Goal: Feedback & Contribution: Contribute content

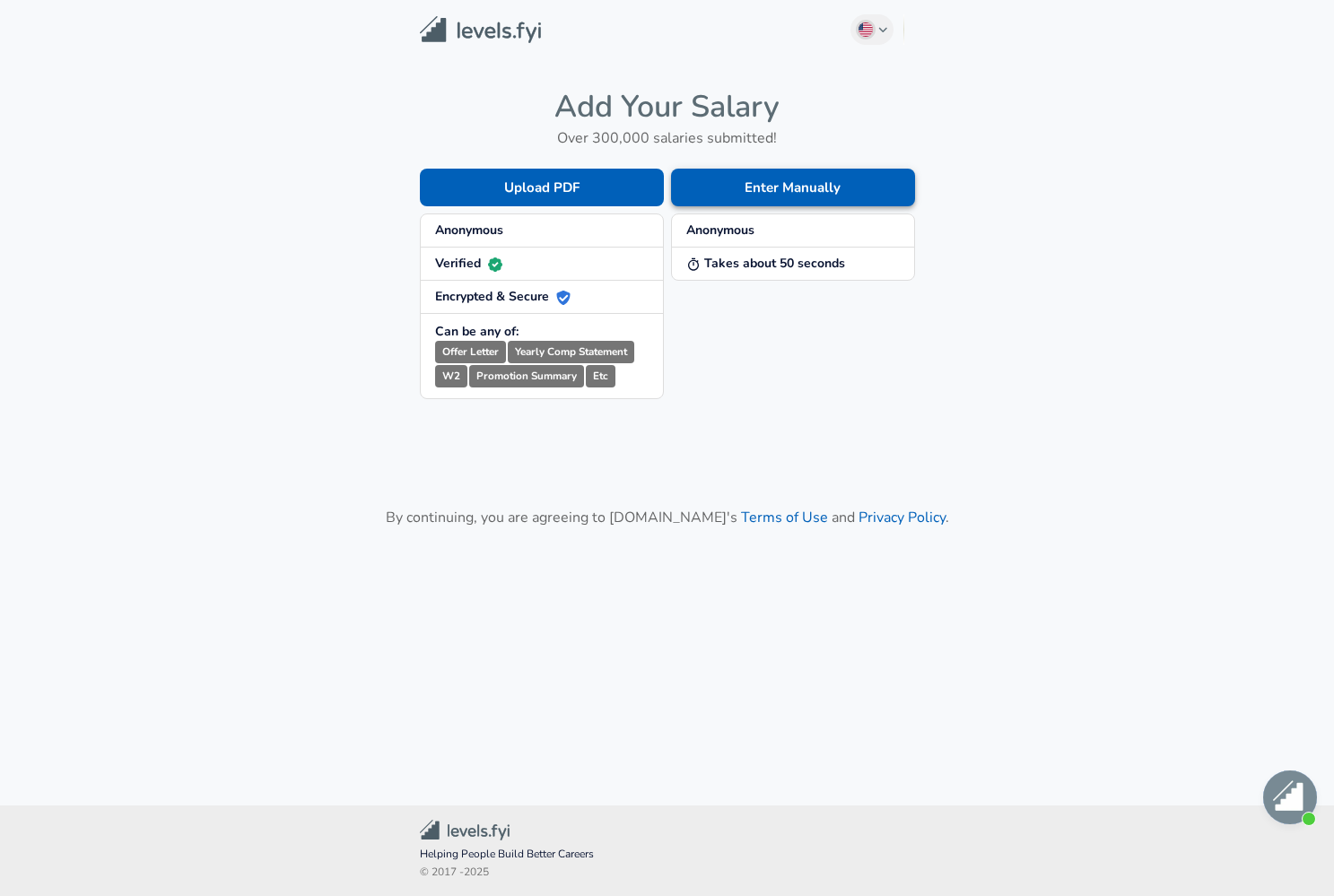
click at [808, 173] on button "Enter Manually" at bounding box center [793, 187] width 244 height 38
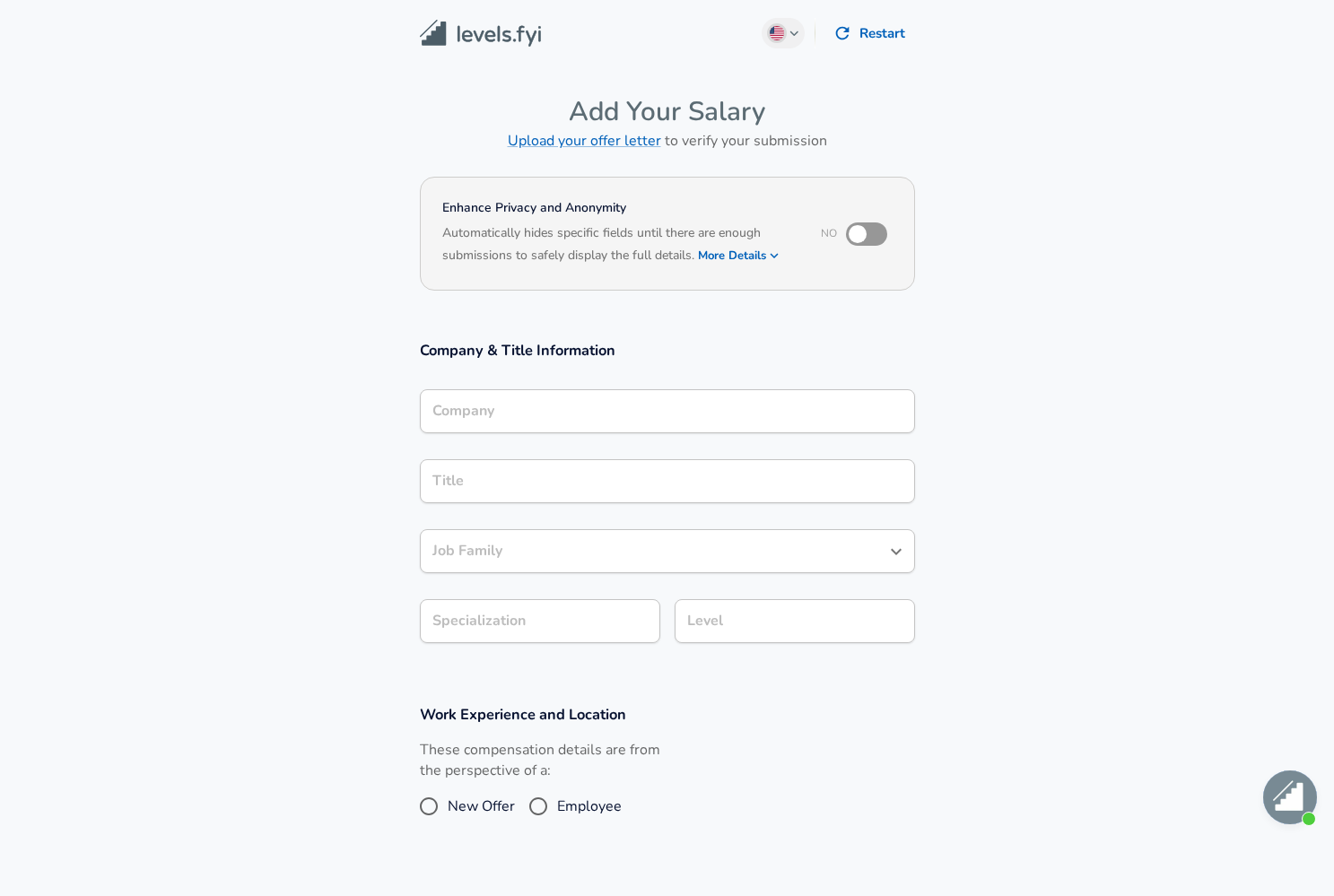
scroll to position [18, 0]
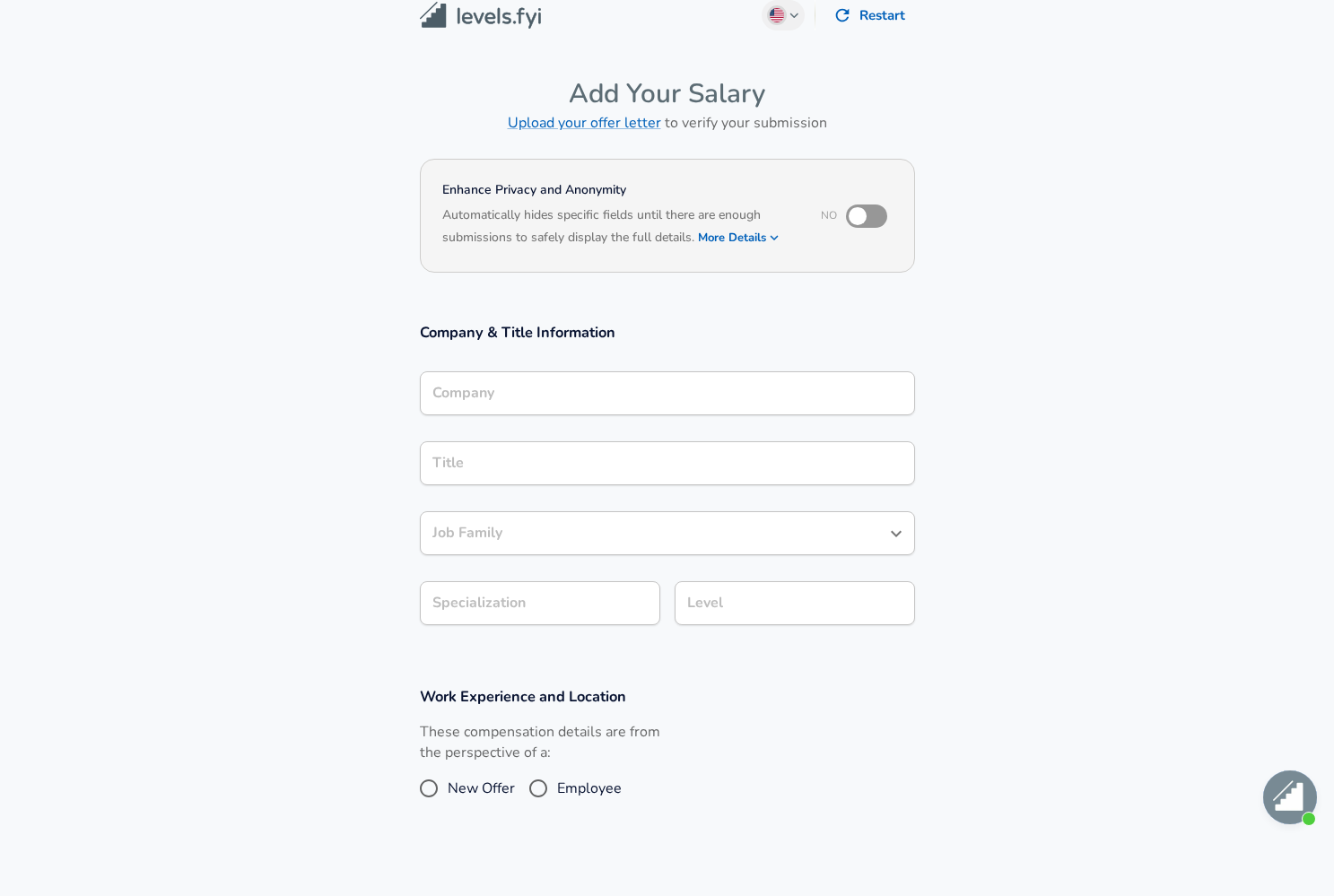
click at [470, 403] on input "Company" at bounding box center [667, 393] width 479 height 28
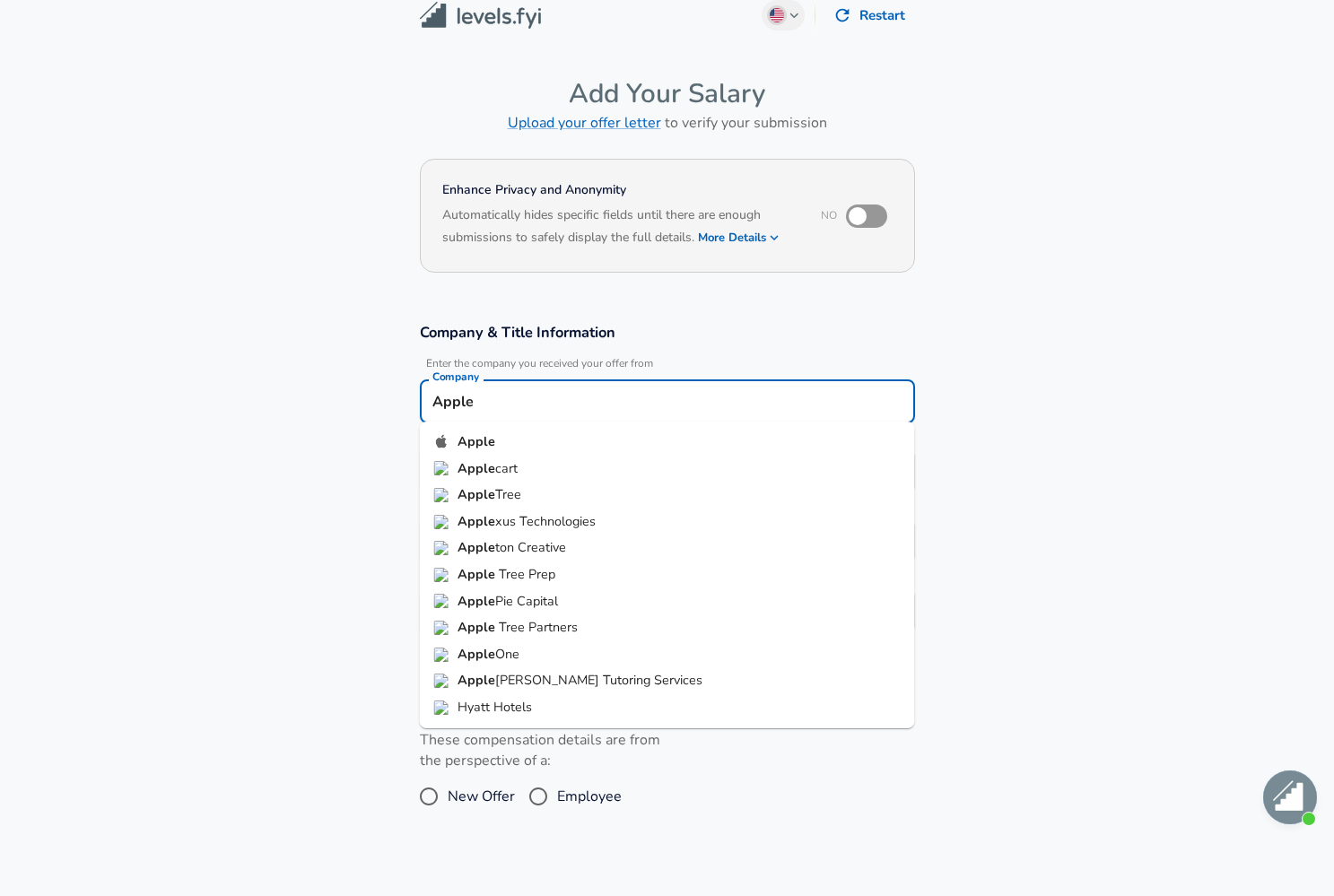
click at [603, 428] on ul "Apple Apple cart Apple Tree Apple xus Technologies Apple ton Creative Apple Tre…" at bounding box center [667, 574] width 496 height 307
click at [550, 431] on li "Apple" at bounding box center [667, 442] width 496 height 27
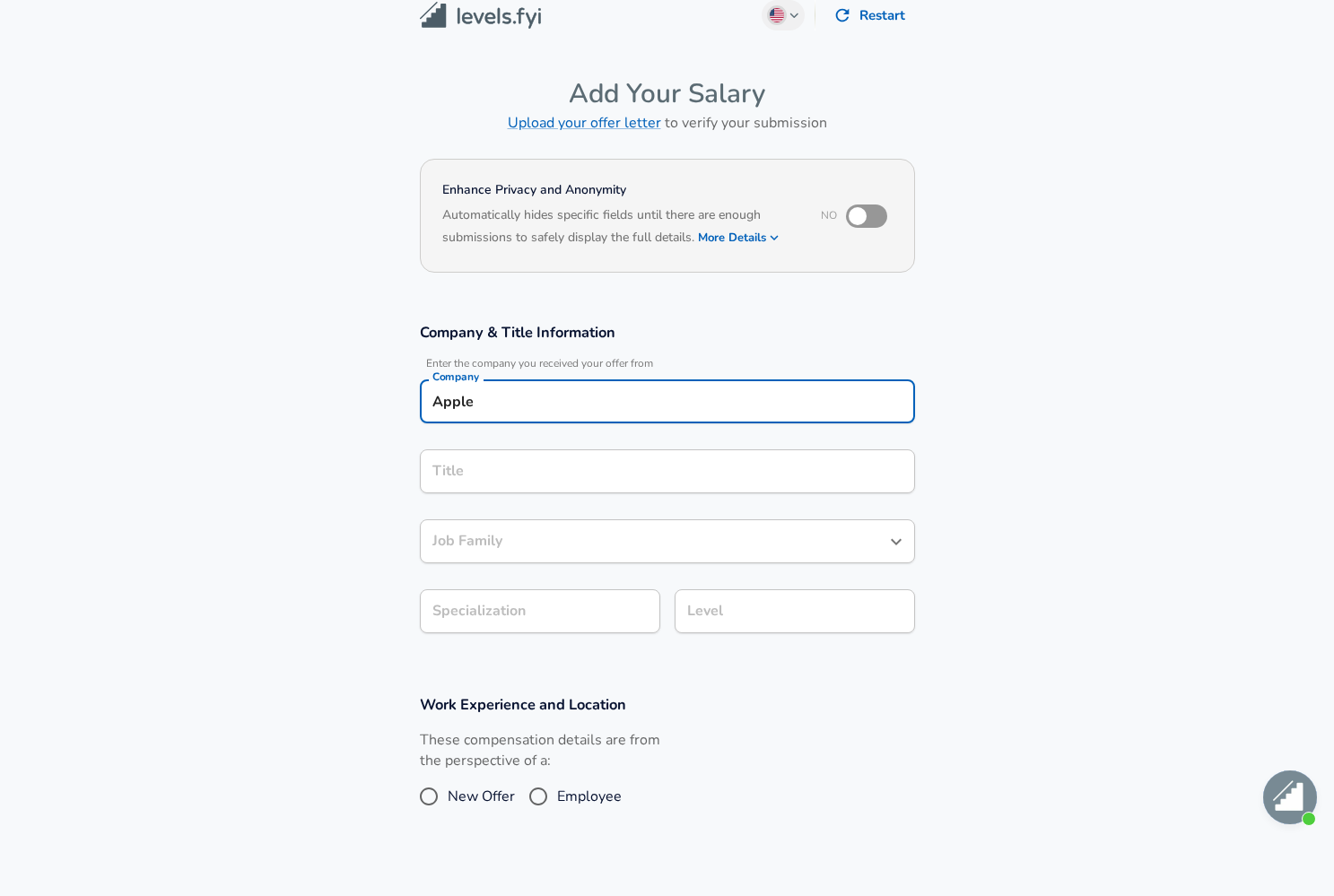
type input "Apple"
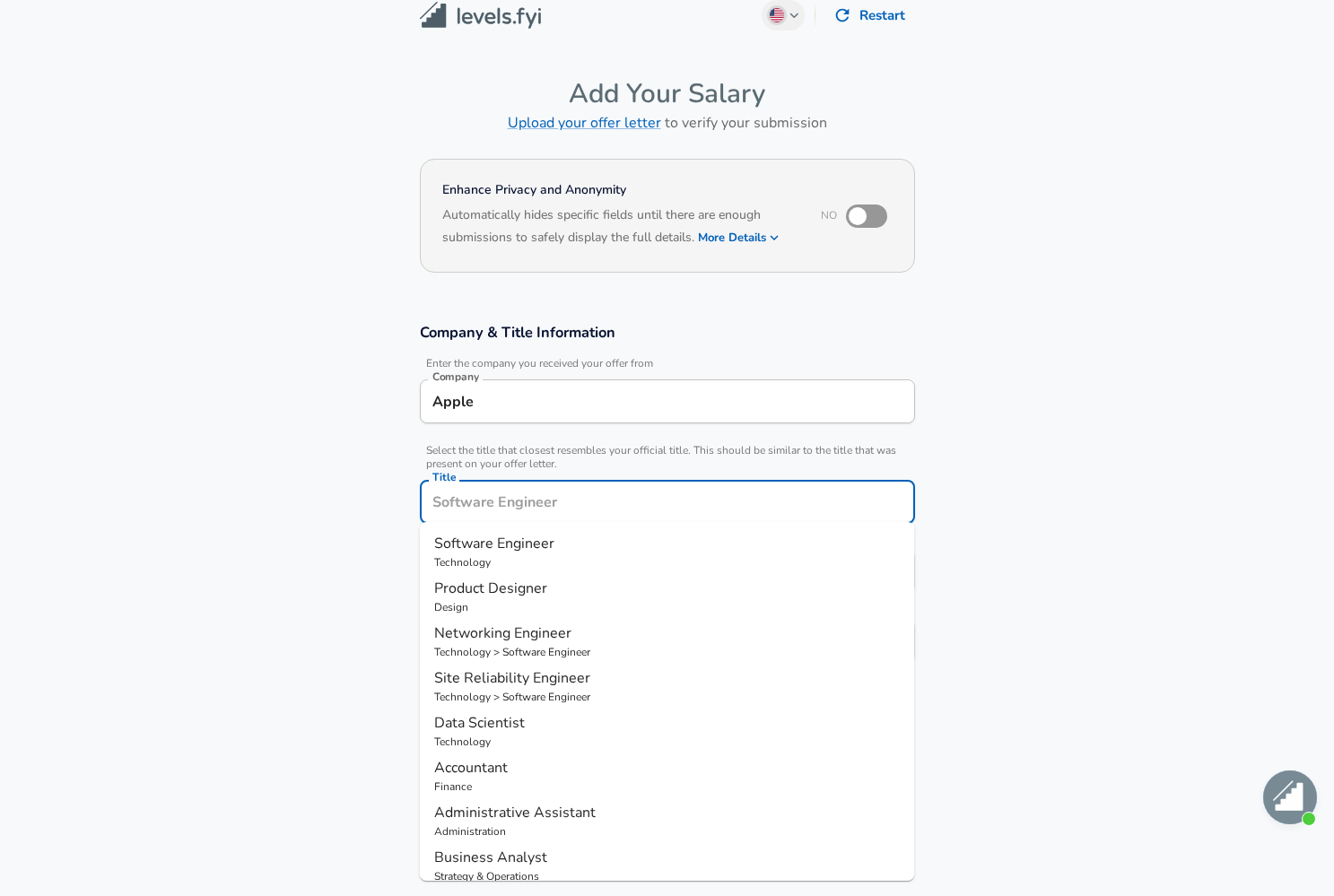
click at [615, 488] on input "Title" at bounding box center [667, 502] width 479 height 28
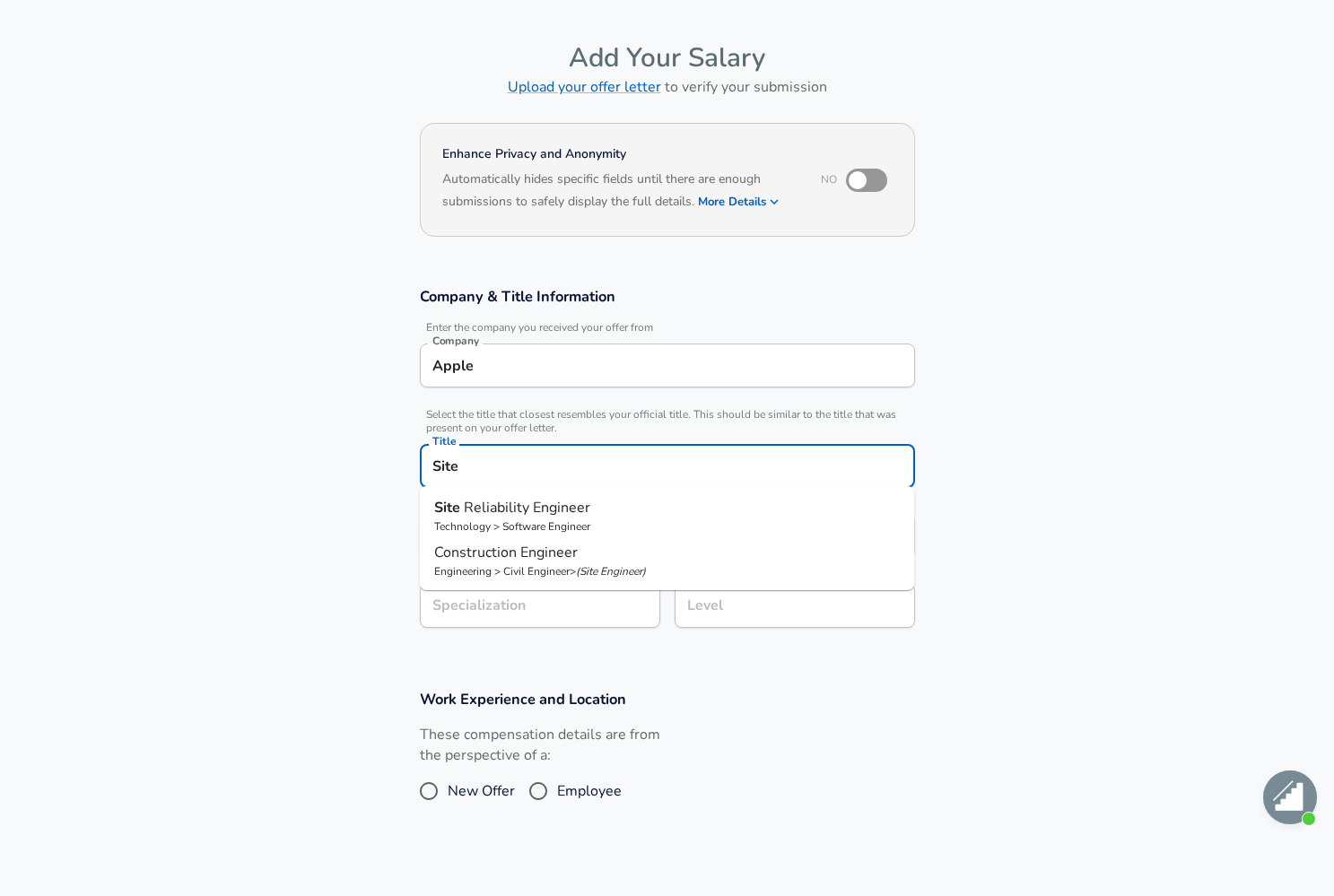
click at [643, 529] on p "Technology > Software Engineer" at bounding box center [667, 526] width 467 height 16
type input "Site Reliability Engineer"
type input "DevOps"
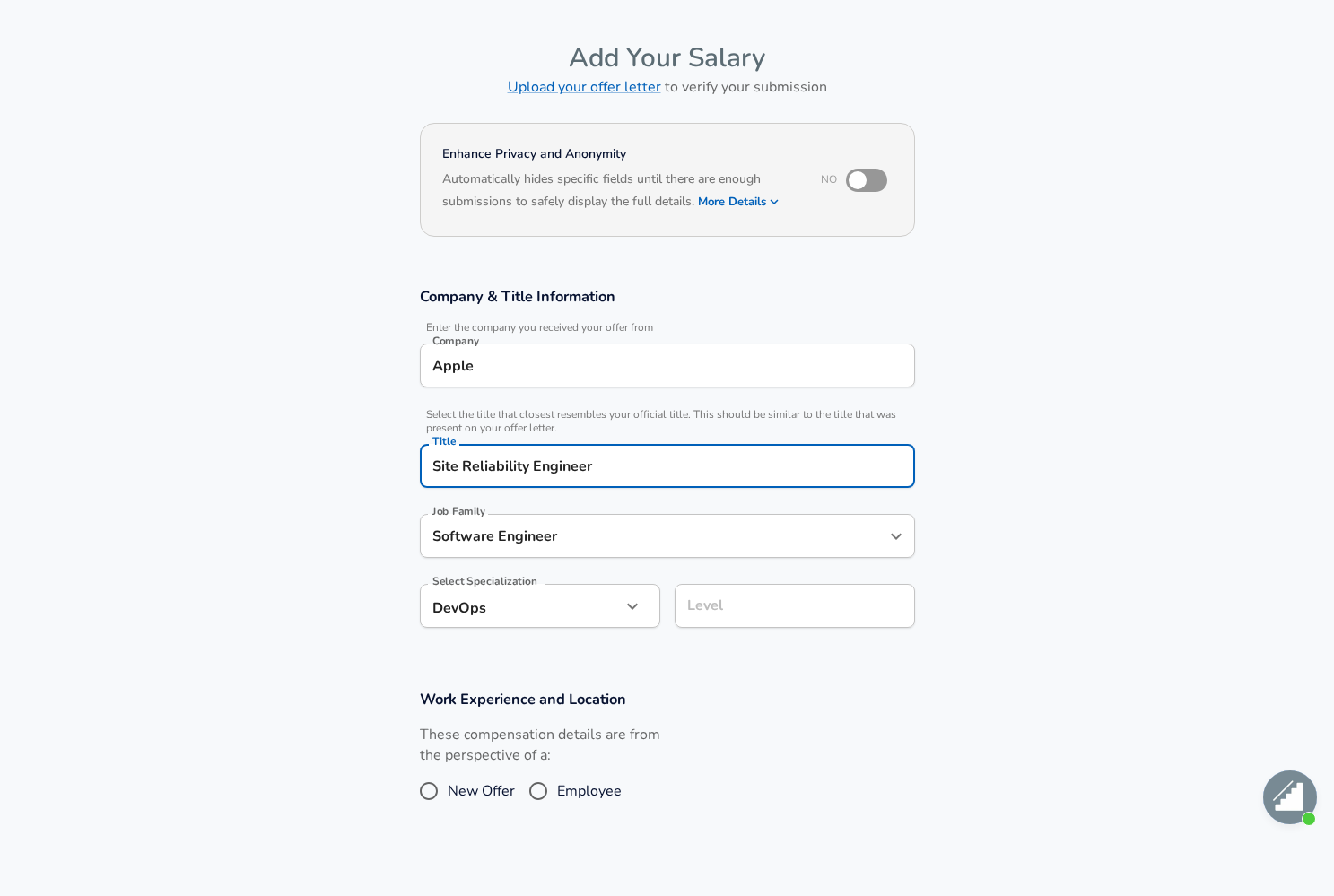
type input "Software Engineer"
click at [774, 619] on div "Level" at bounding box center [795, 606] width 241 height 44
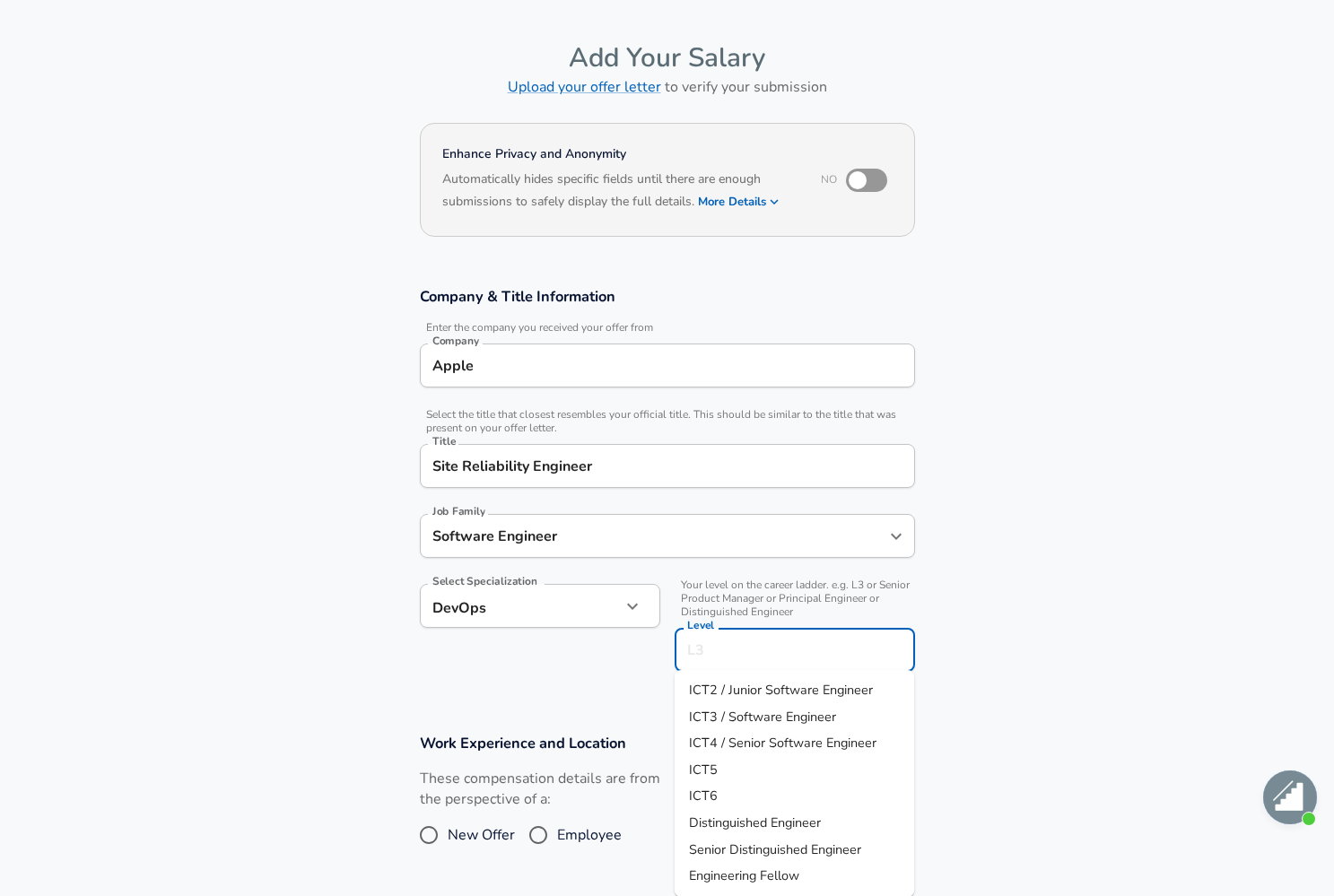
scroll to position [90, 0]
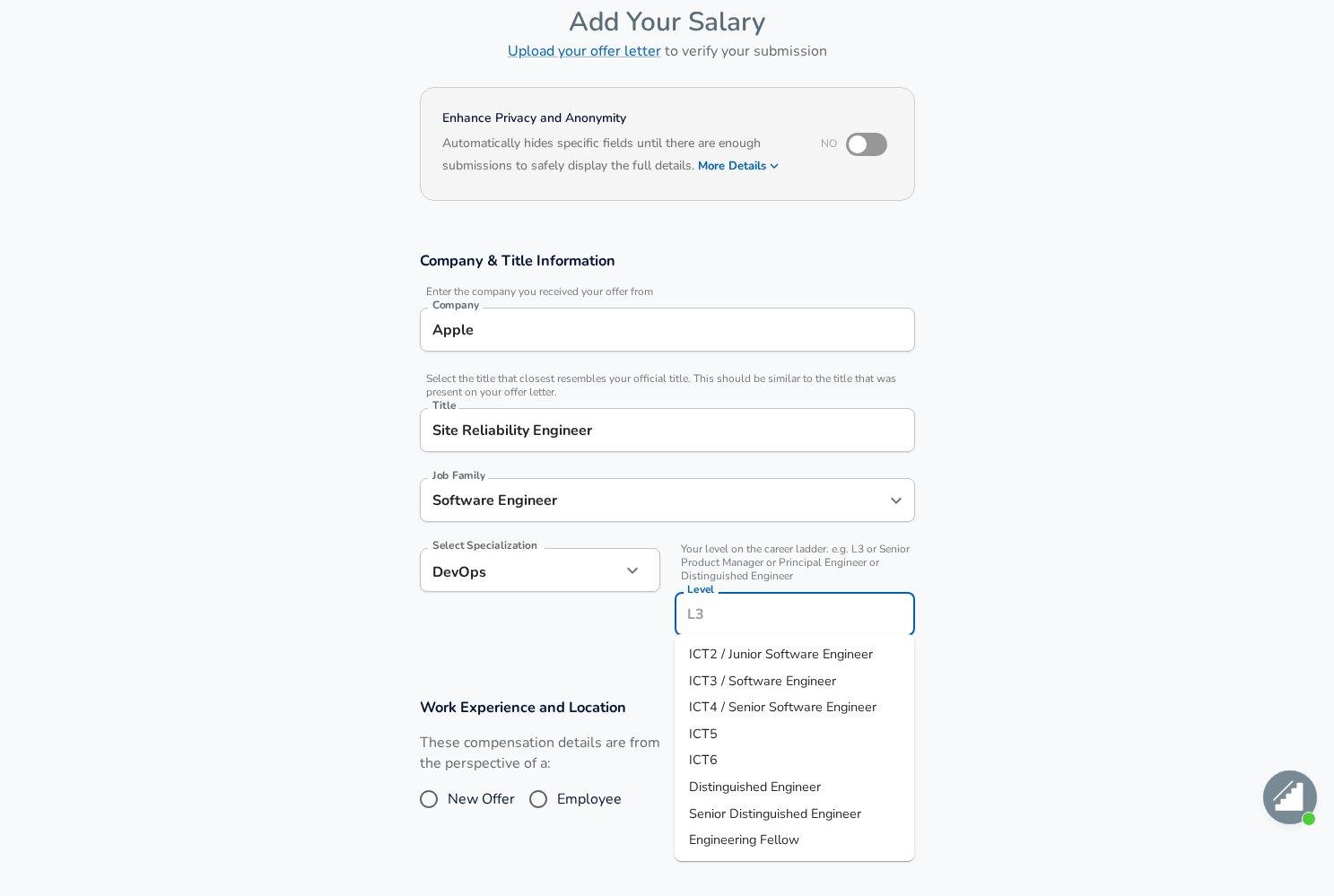
click at [777, 704] on span "ICT4 / Senior Software Engineer" at bounding box center [782, 707] width 187 height 18
type input "ICT4 / Senior Software Engineer"
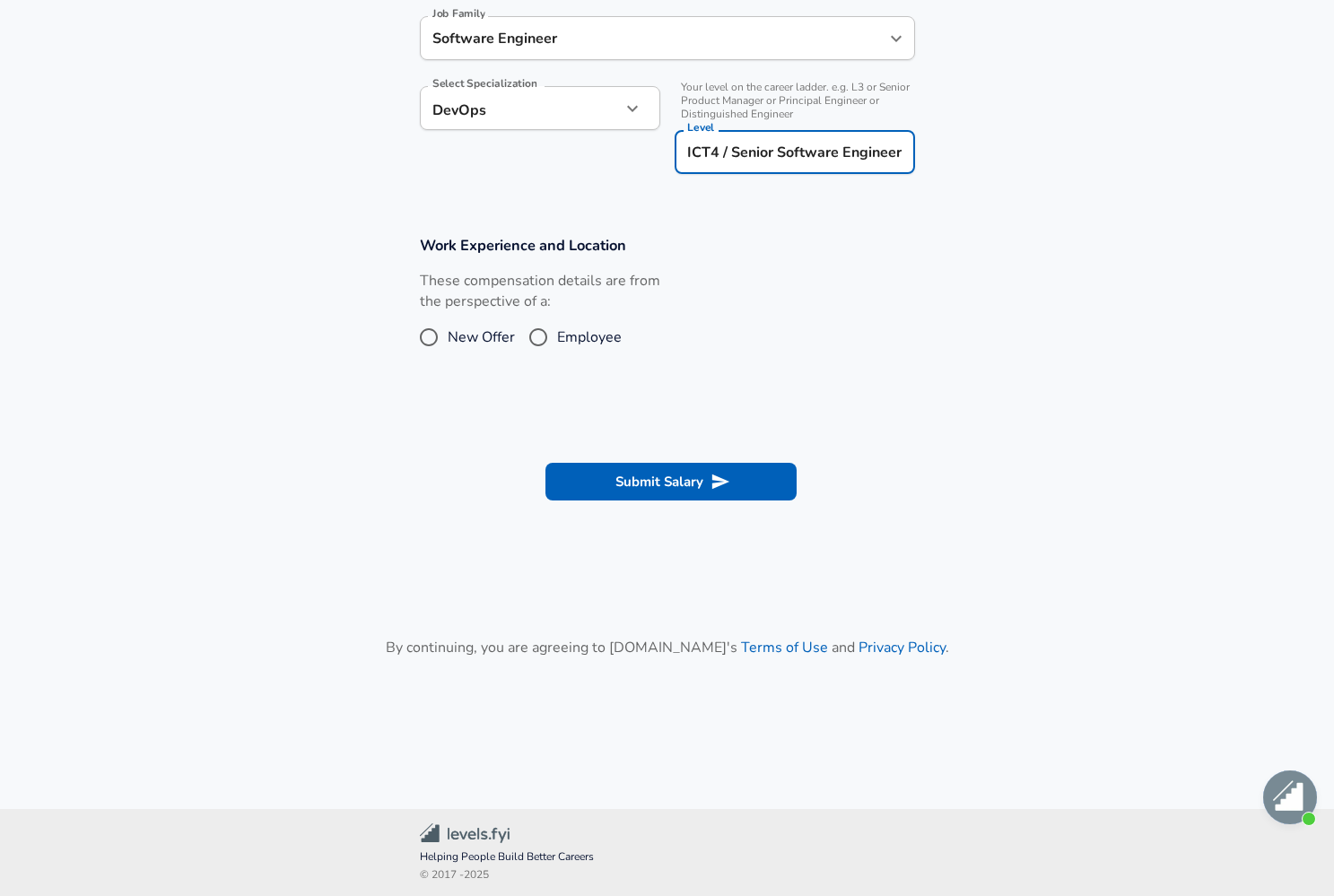
scroll to position [551, 0]
click at [539, 334] on input "Employee" at bounding box center [538, 338] width 38 height 29
radio input "true"
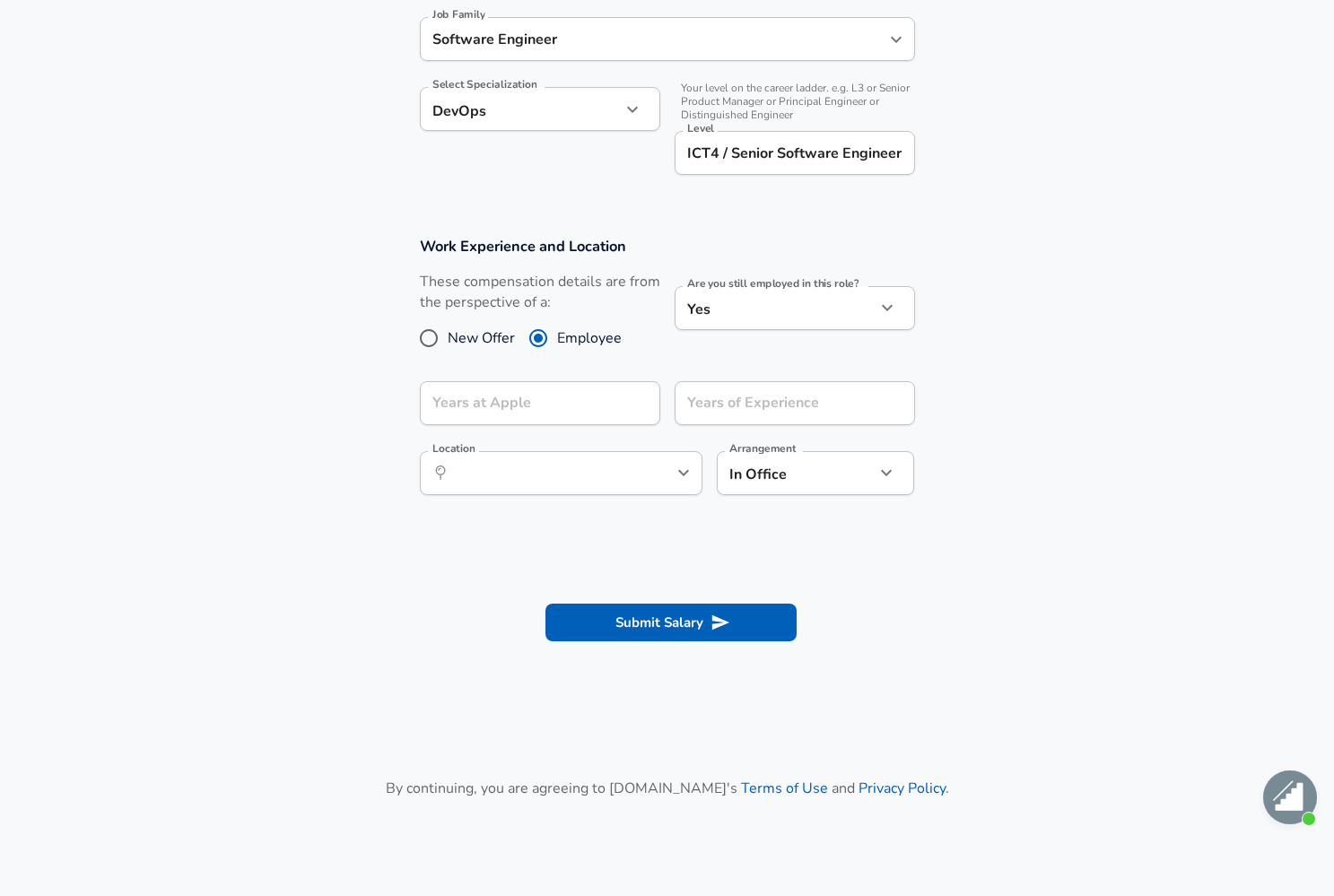
click at [756, 378] on li "Yes" at bounding box center [795, 375] width 241 height 27
click at [524, 391] on div "Years at Apple Years at [GEOGRAPHIC_DATA]" at bounding box center [540, 406] width 241 height 49
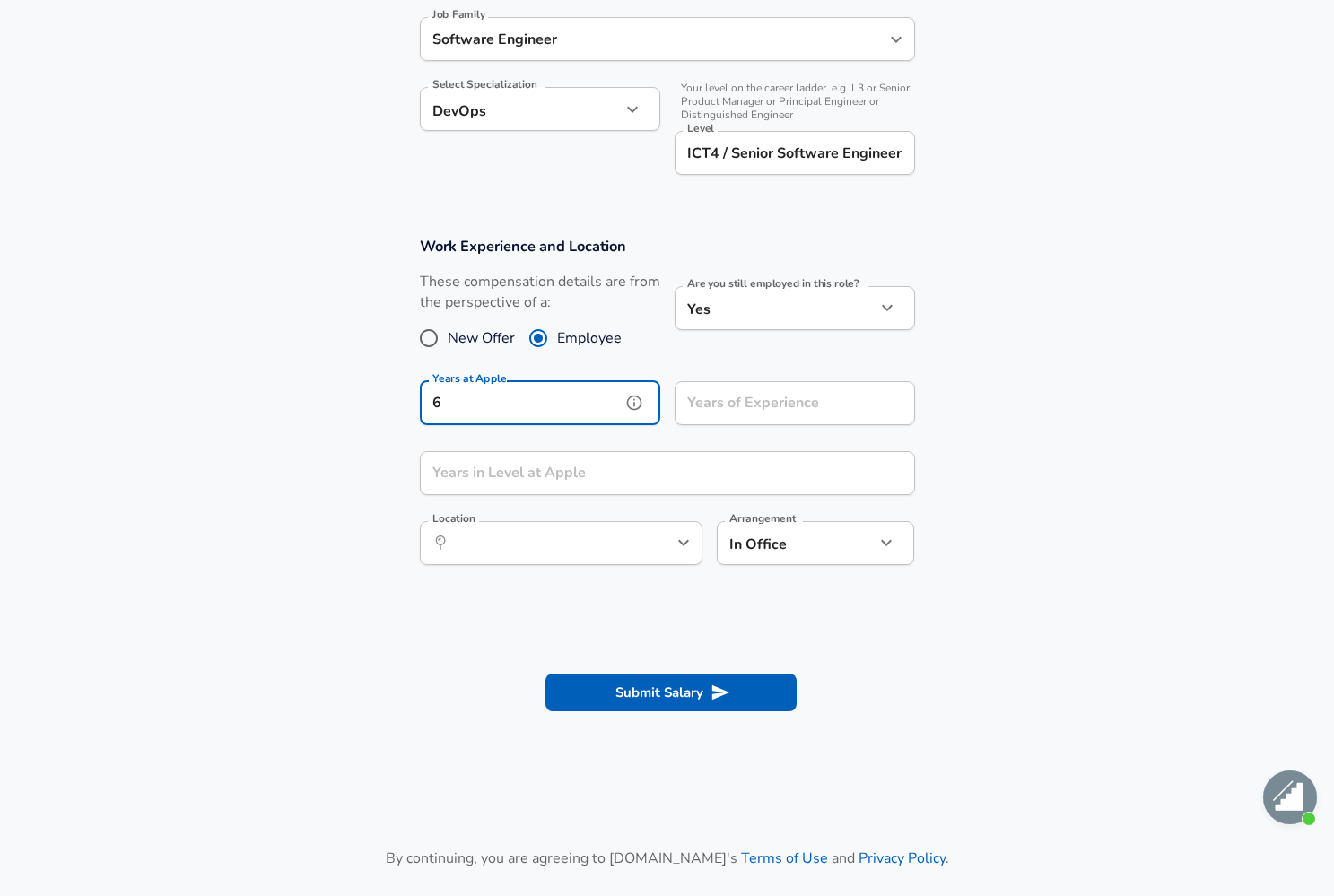
type input "6"
click at [735, 410] on input "Years of Experience" at bounding box center [775, 403] width 201 height 44
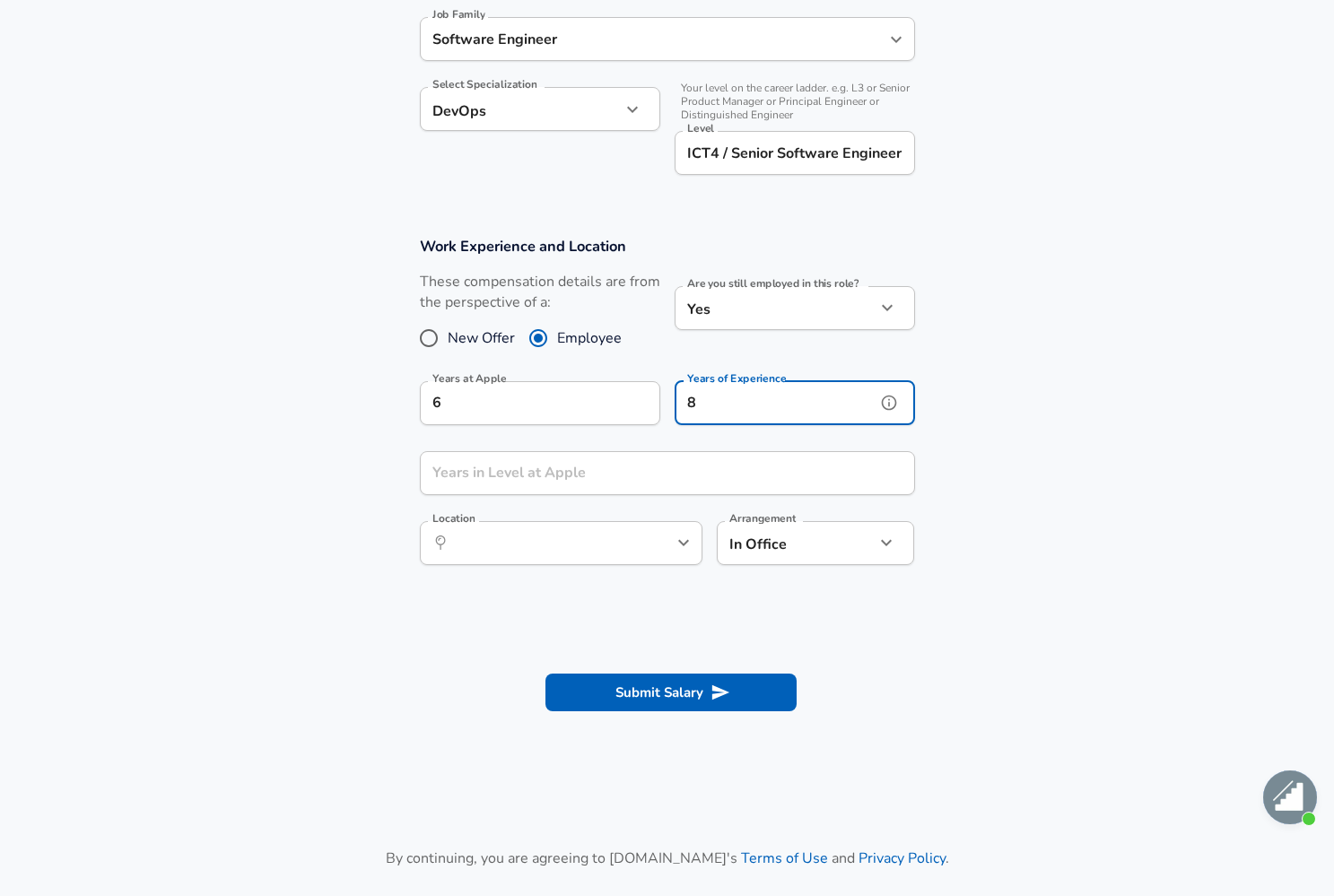
type input "8"
click at [1090, 525] on section "Work Experience and Location These compensation details are from the perspectiv…" at bounding box center [667, 410] width 1334 height 390
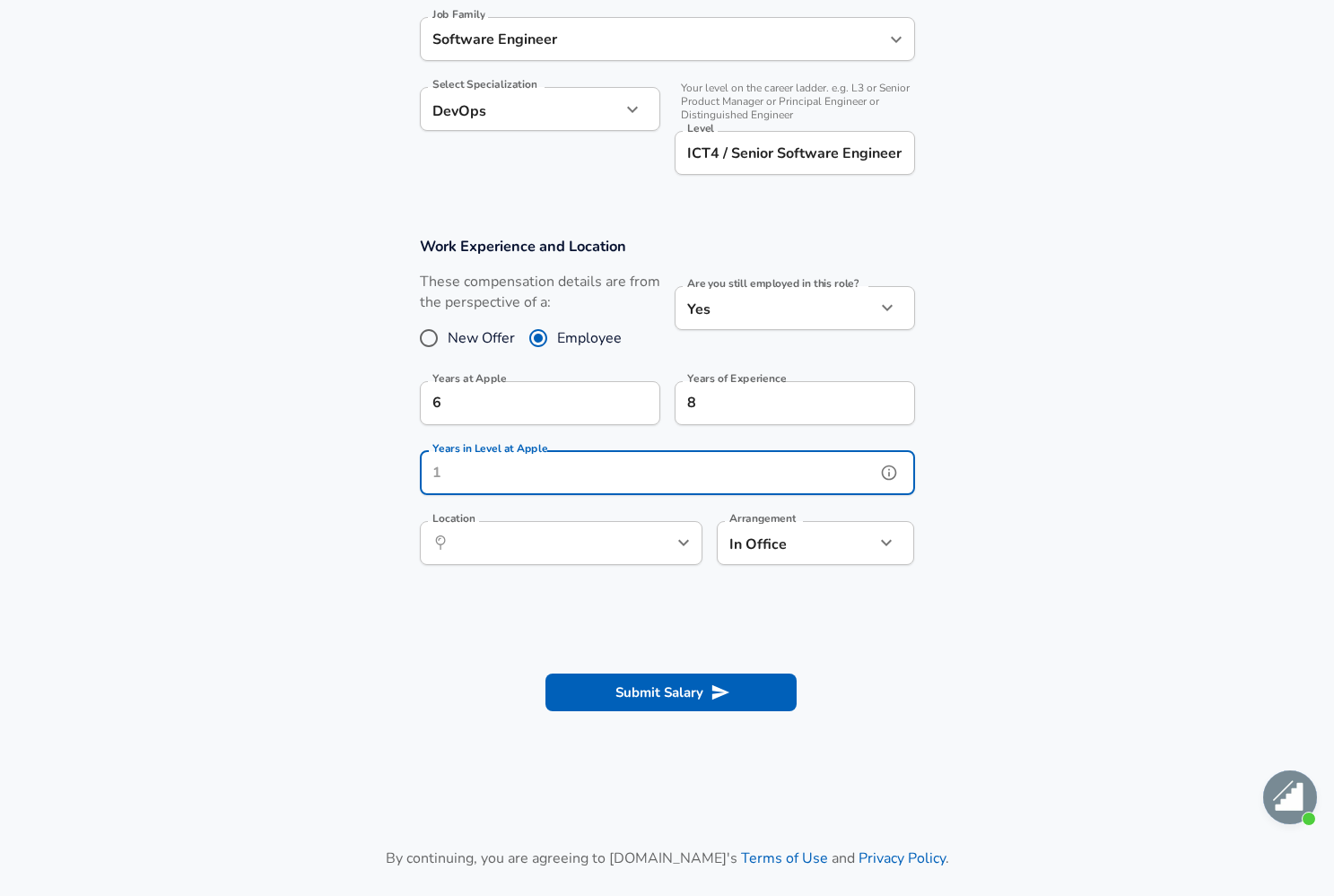
click at [564, 467] on input "Years in Level at Apple" at bounding box center [648, 473] width 456 height 44
type input "1"
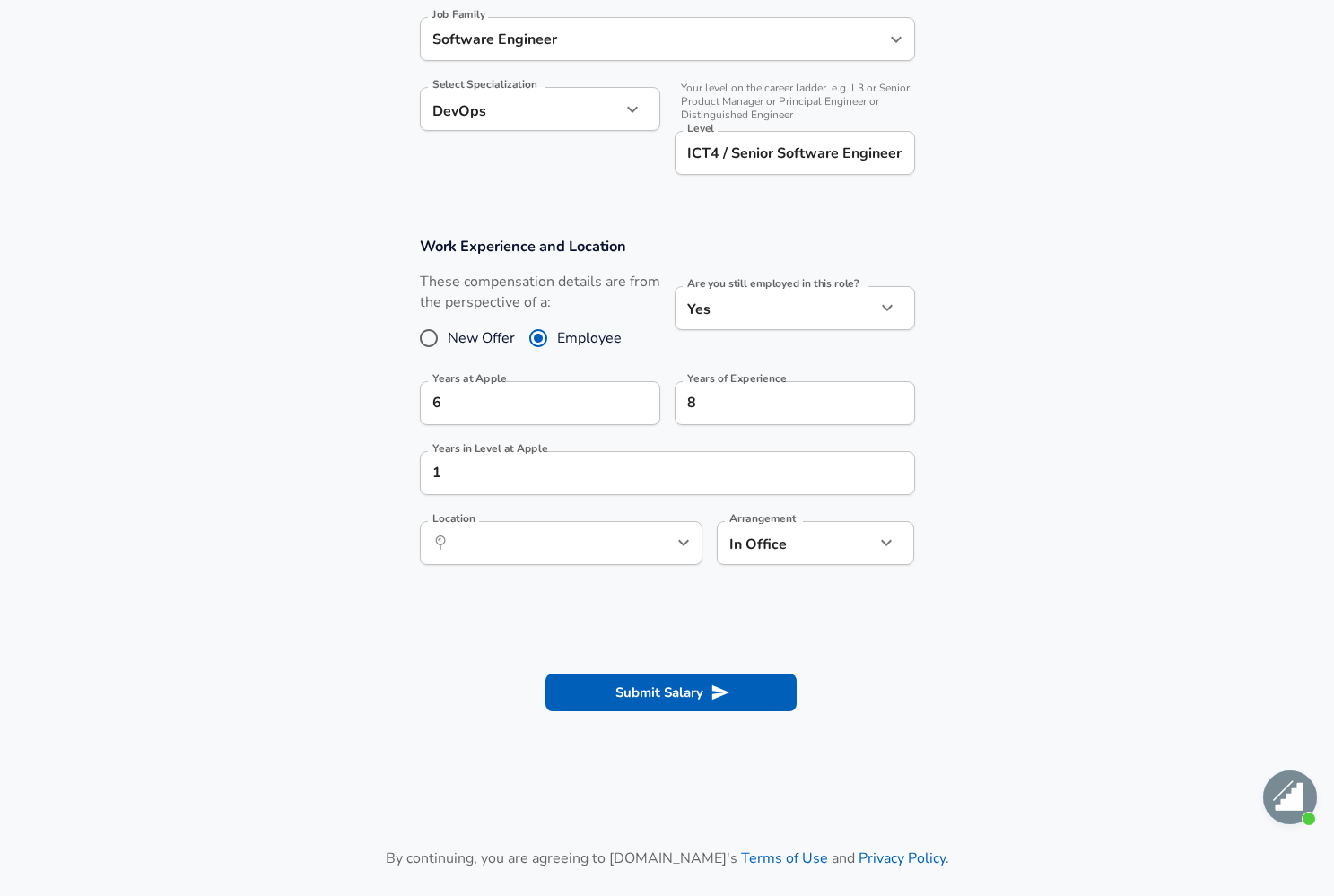
click at [967, 388] on section "Work Experience and Location These compensation details are from the perspectiv…" at bounding box center [667, 410] width 1334 height 390
click at [594, 546] on input "Location" at bounding box center [541, 542] width 184 height 28
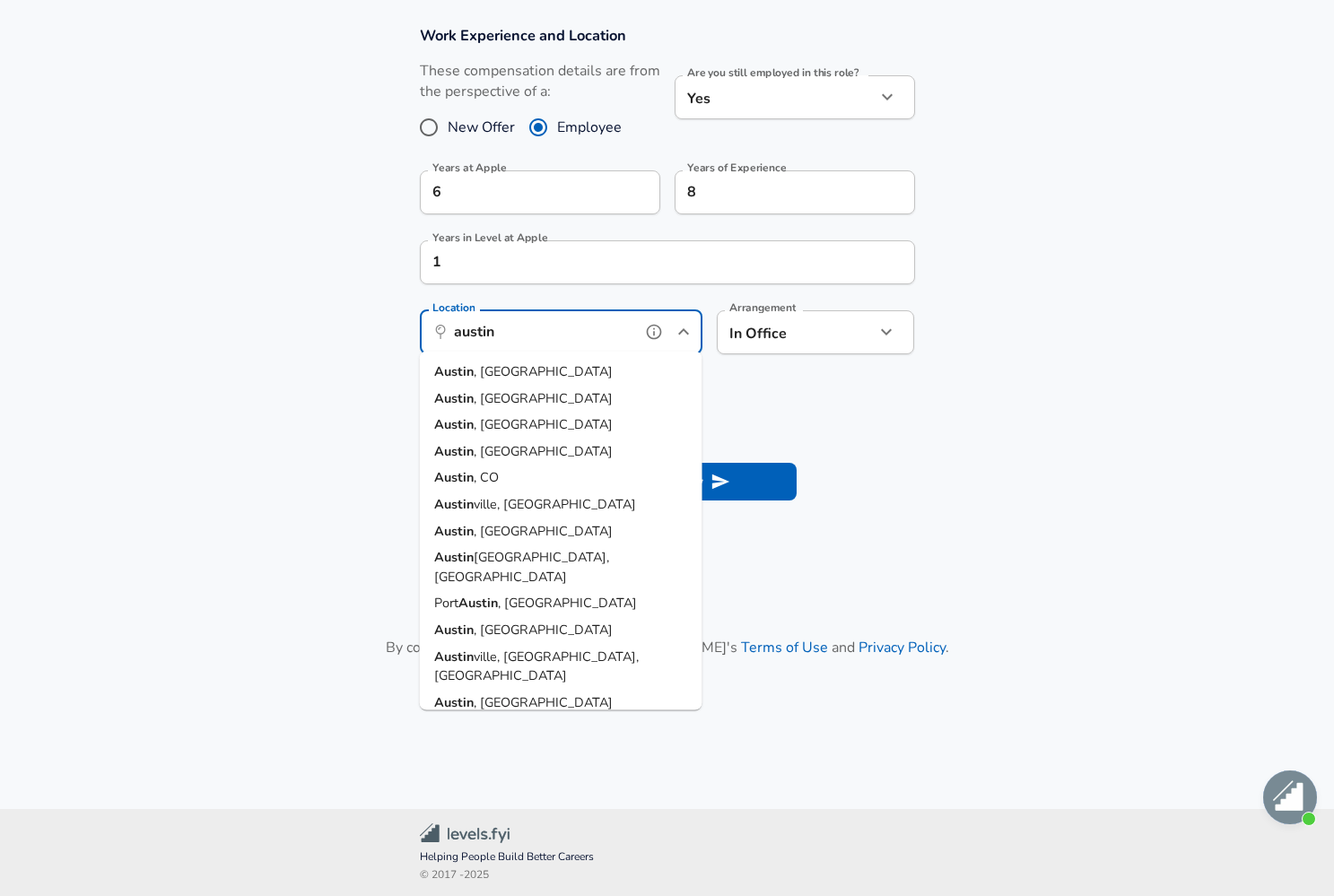
scroll to position [760, 0]
click at [498, 372] on li "[GEOGRAPHIC_DATA] , [GEOGRAPHIC_DATA]" at bounding box center [561, 373] width 282 height 27
type input "[GEOGRAPHIC_DATA], [GEOGRAPHIC_DATA]"
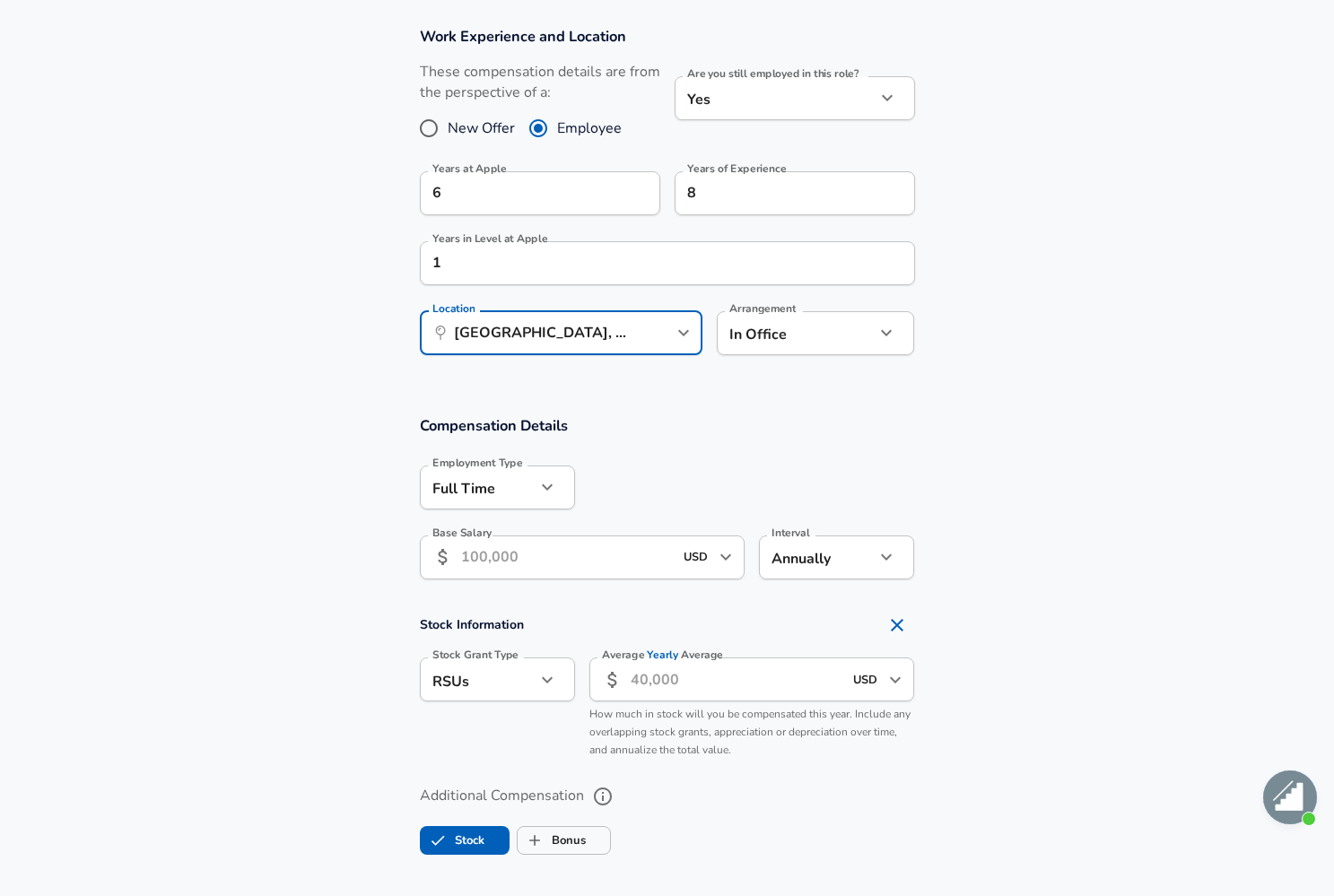
click at [537, 559] on input "Base Salary" at bounding box center [567, 557] width 213 height 44
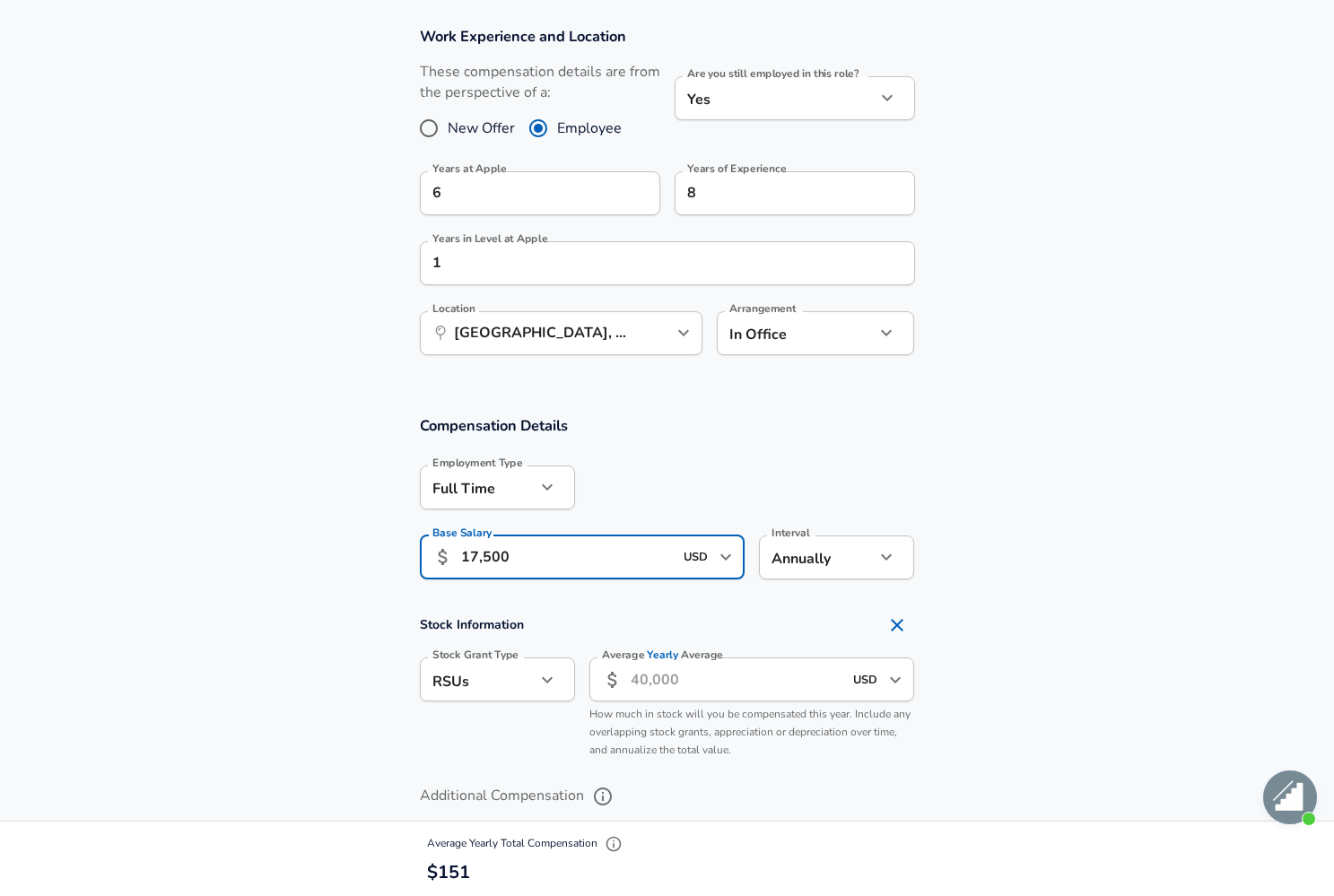
type input "175,000"
click at [744, 689] on input "Average Yearly Average" at bounding box center [736, 679] width 213 height 44
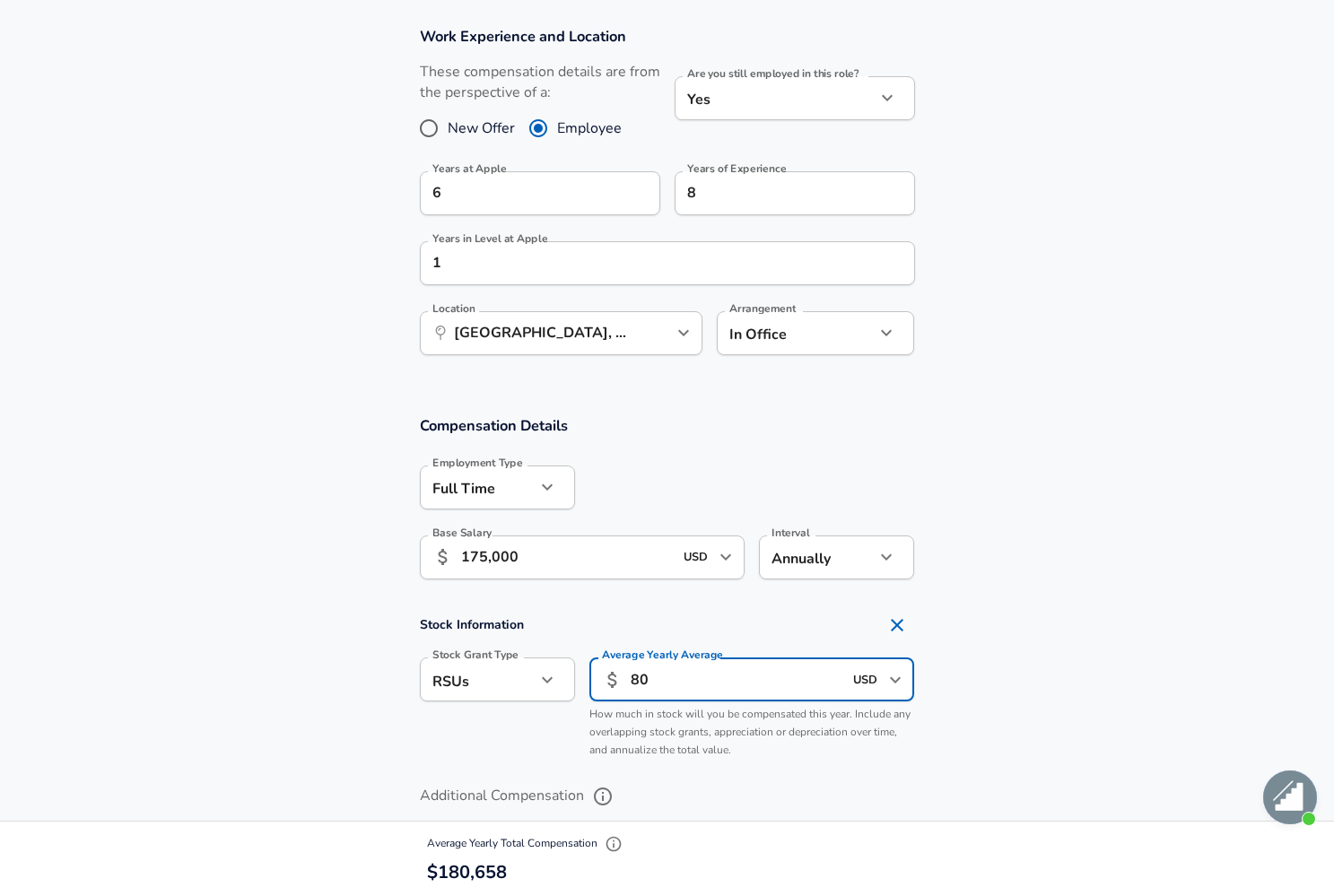
type input "8"
type input "70,000"
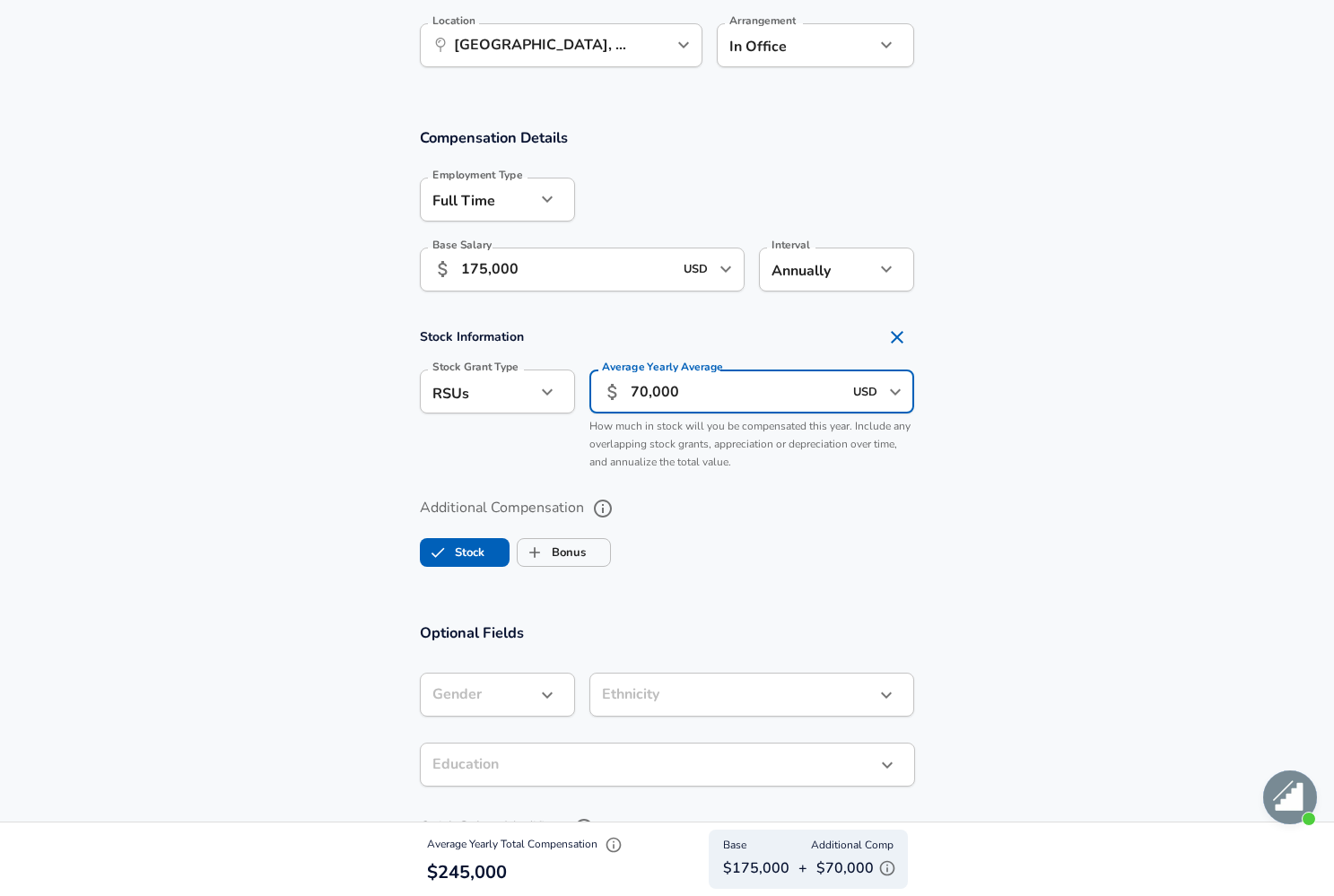
scroll to position [1050, 0]
click at [579, 547] on label "Bonus" at bounding box center [551, 552] width 68 height 34
checkbox input "true"
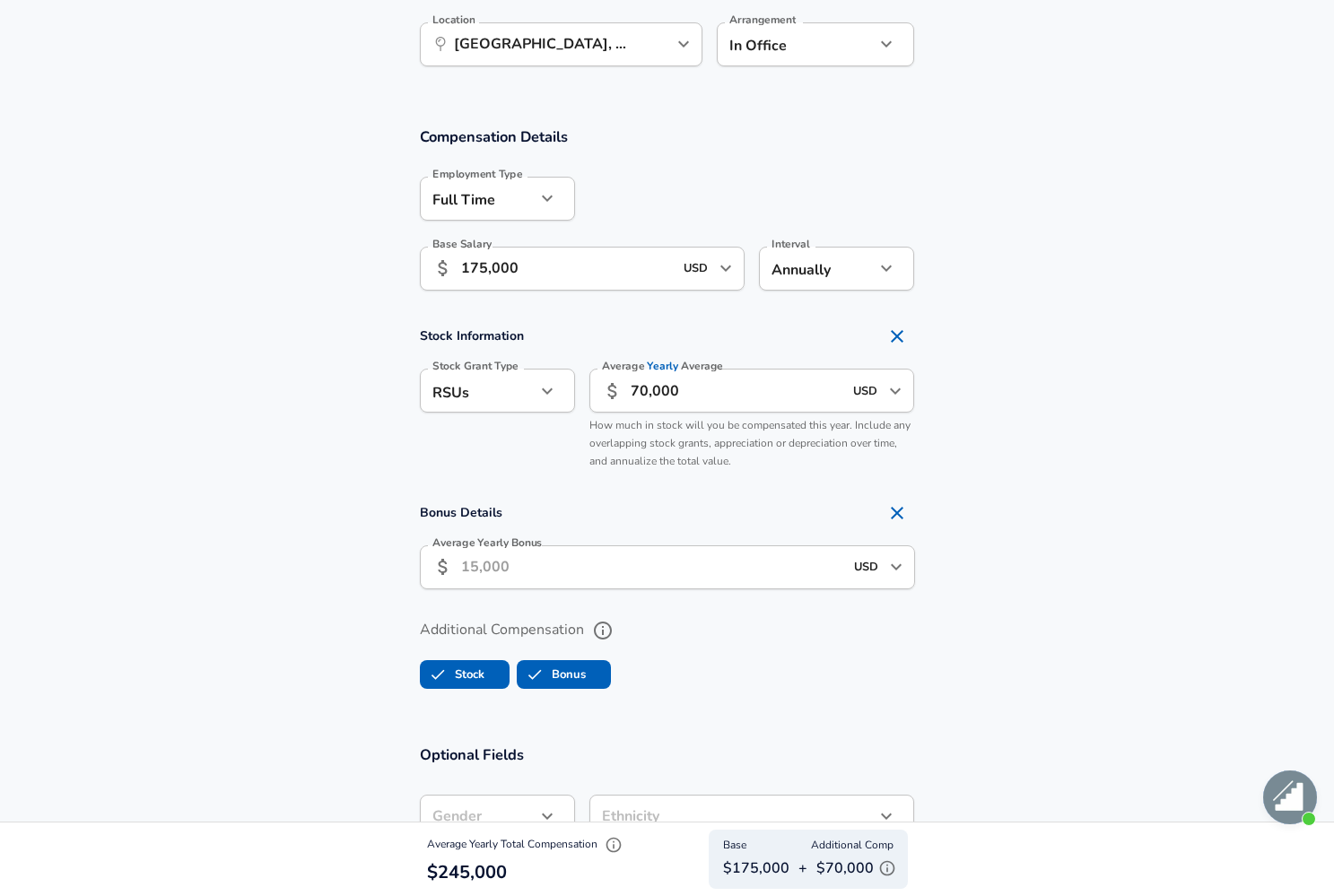
click at [546, 561] on input "Average Yearly Bonus" at bounding box center [652, 567] width 383 height 44
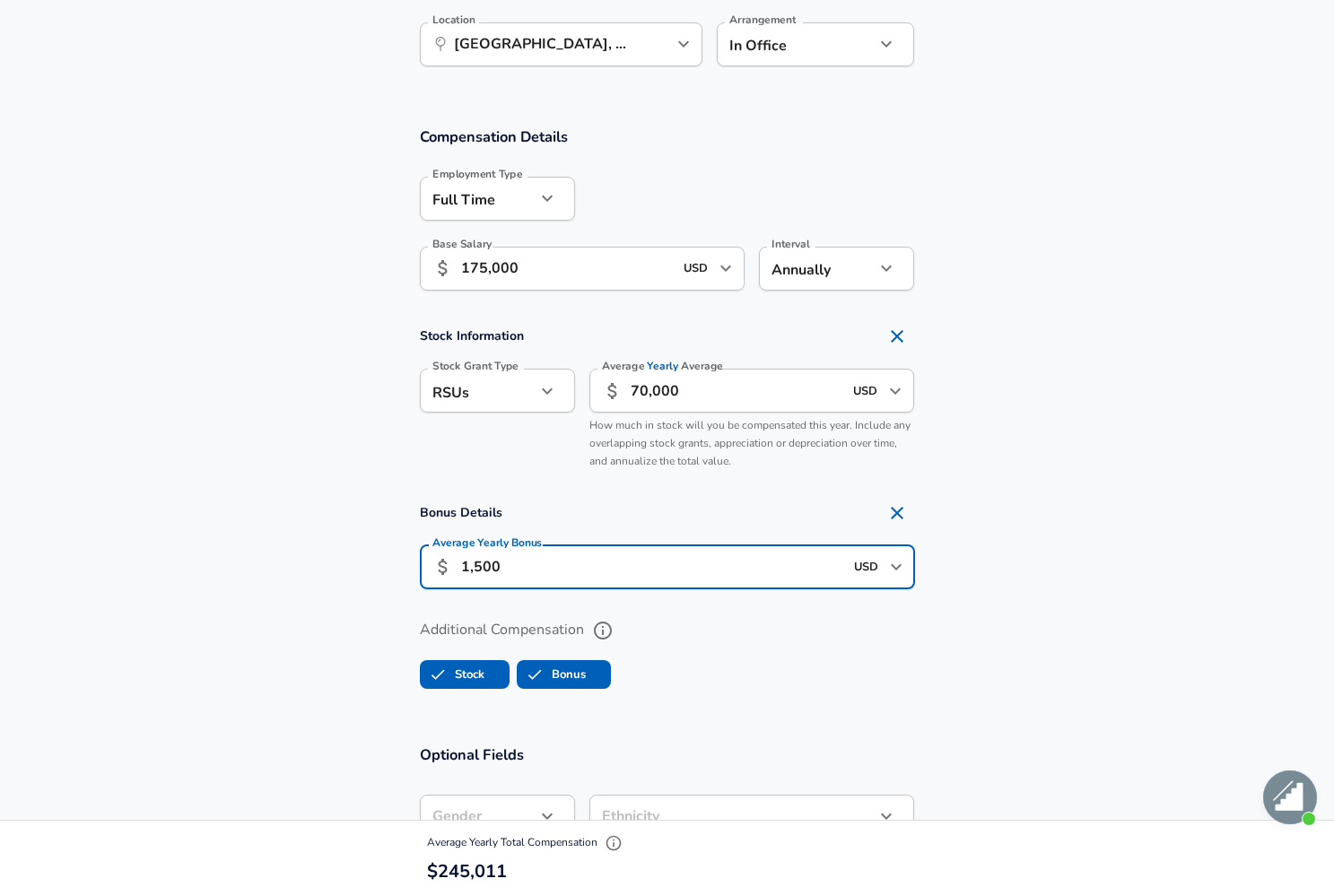
type input "15,000"
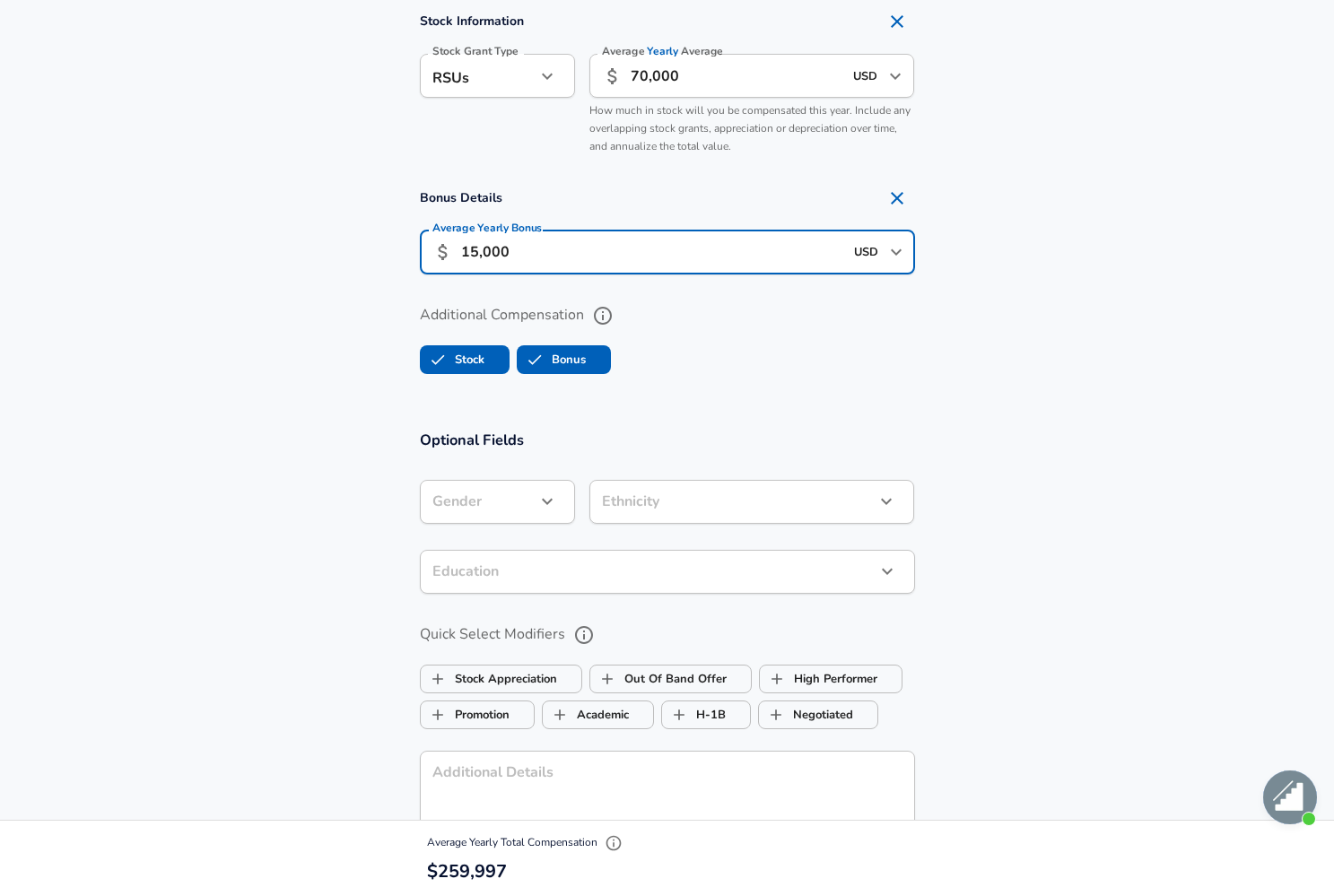
scroll to position [1368, 0]
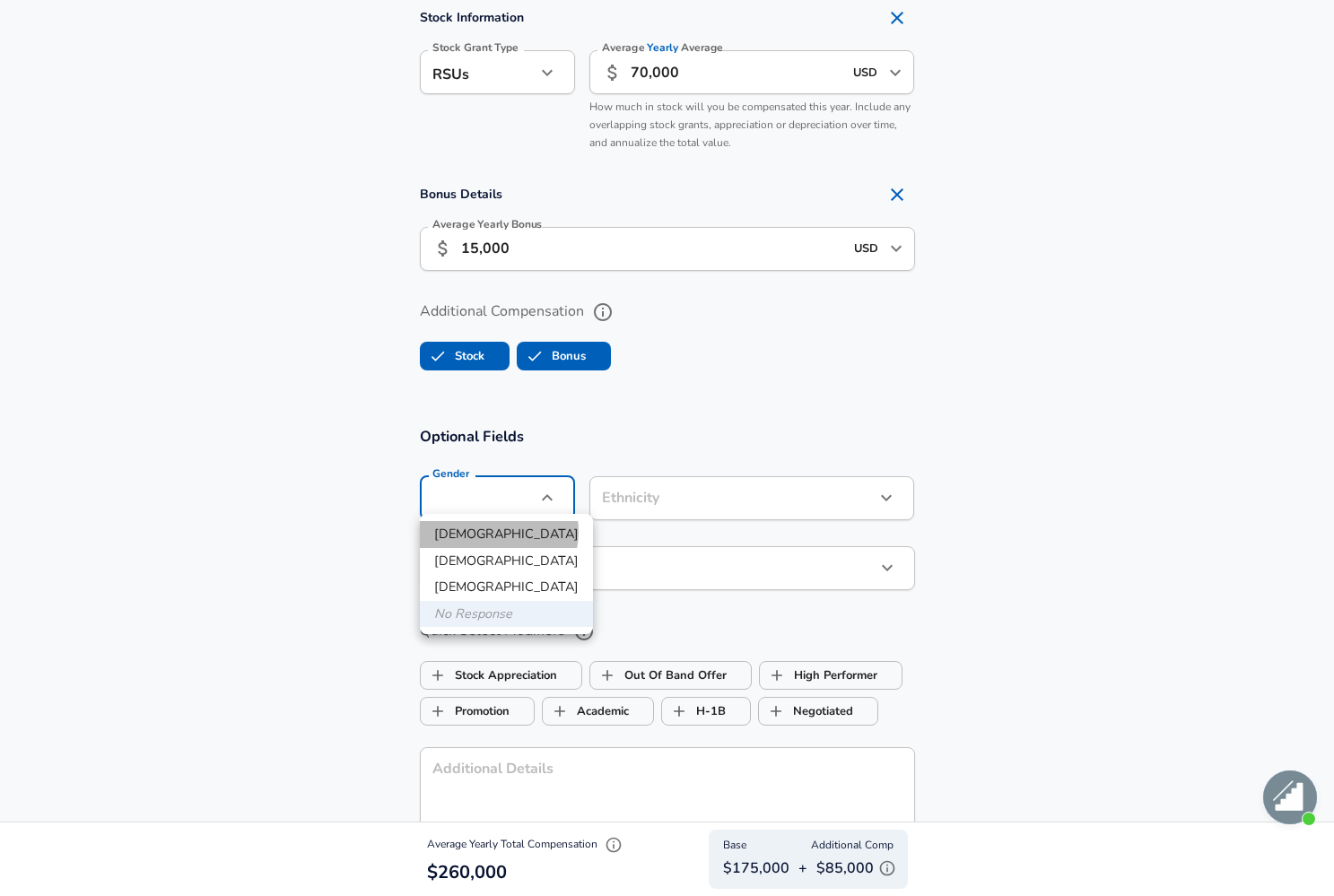
click at [498, 532] on li "[DEMOGRAPHIC_DATA]" at bounding box center [506, 534] width 173 height 27
type input "[DEMOGRAPHIC_DATA]"
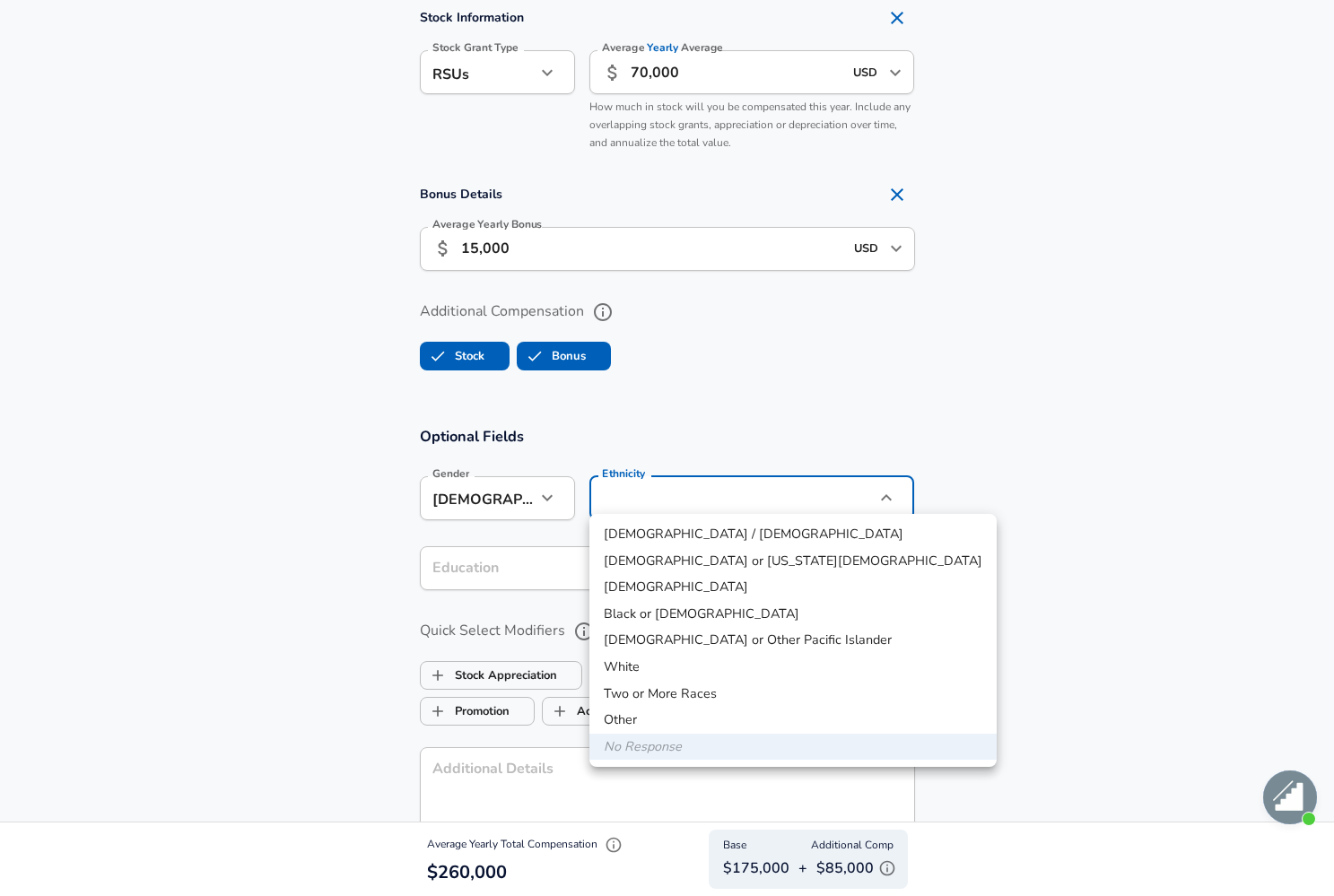
click at [707, 577] on li "[DEMOGRAPHIC_DATA]" at bounding box center [793, 588] width 407 height 27
type input "[DEMOGRAPHIC_DATA]"
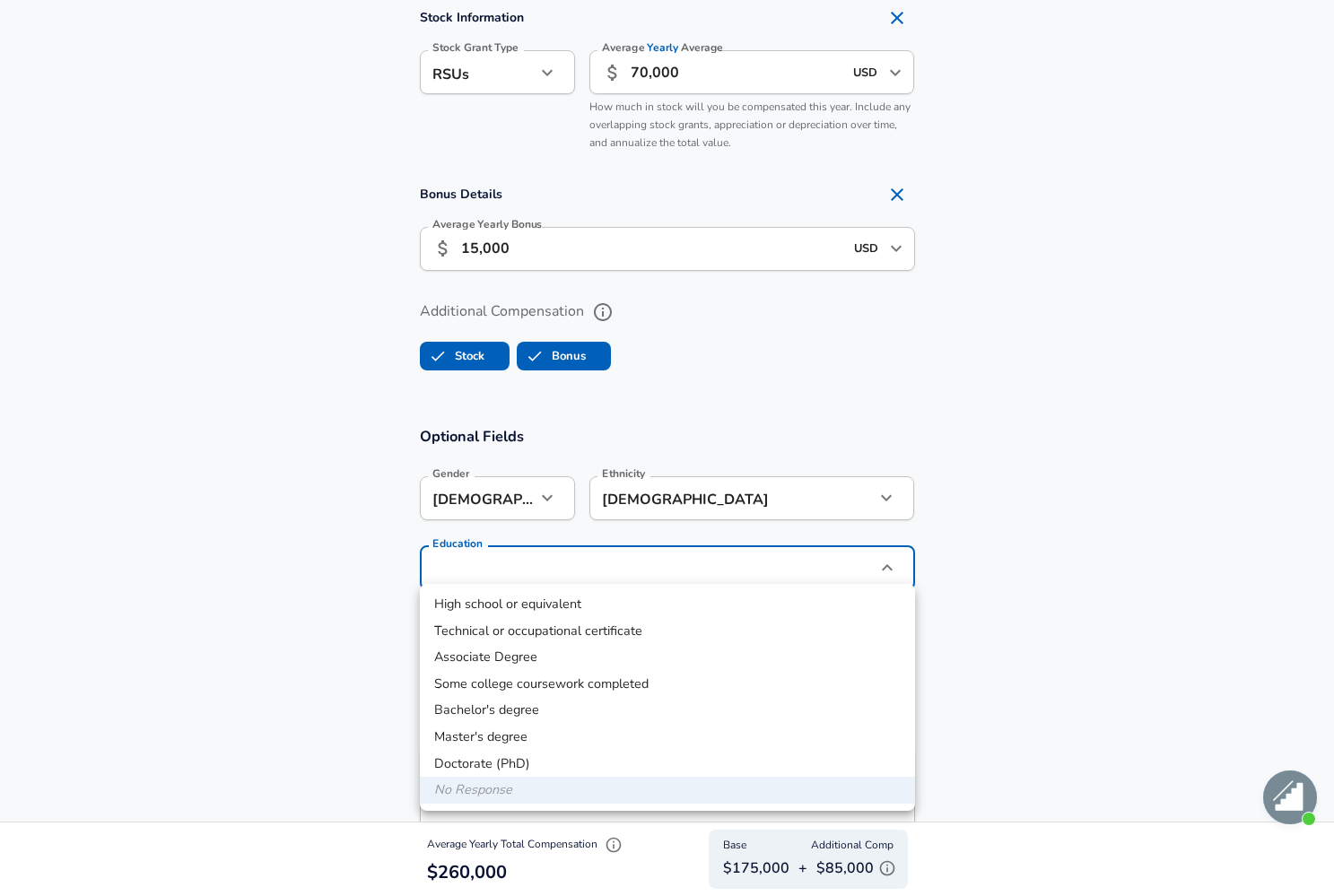
click at [490, 731] on li "Master's degree" at bounding box center [667, 738] width 496 height 27
type input "Masters degree"
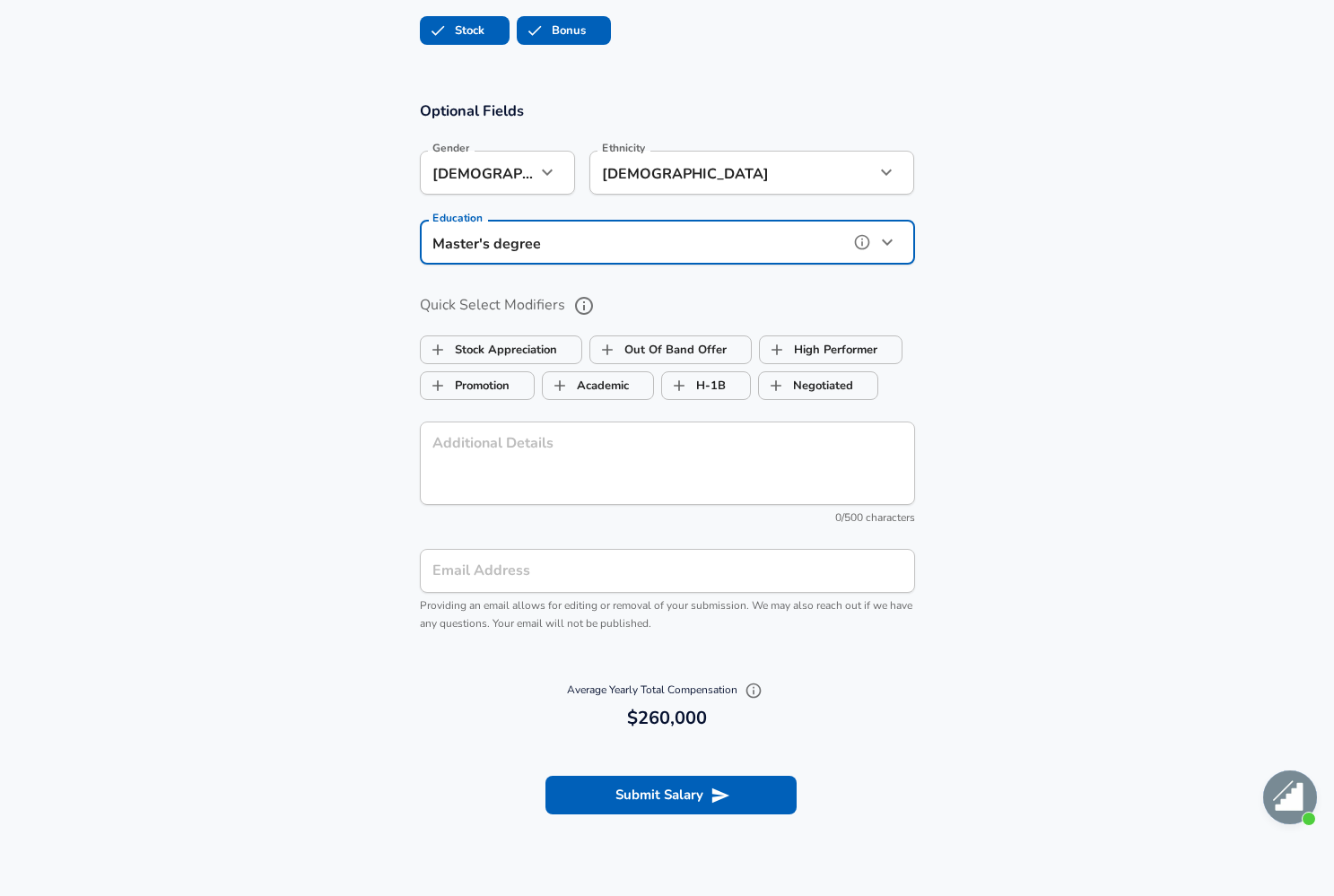
scroll to position [1693, 0]
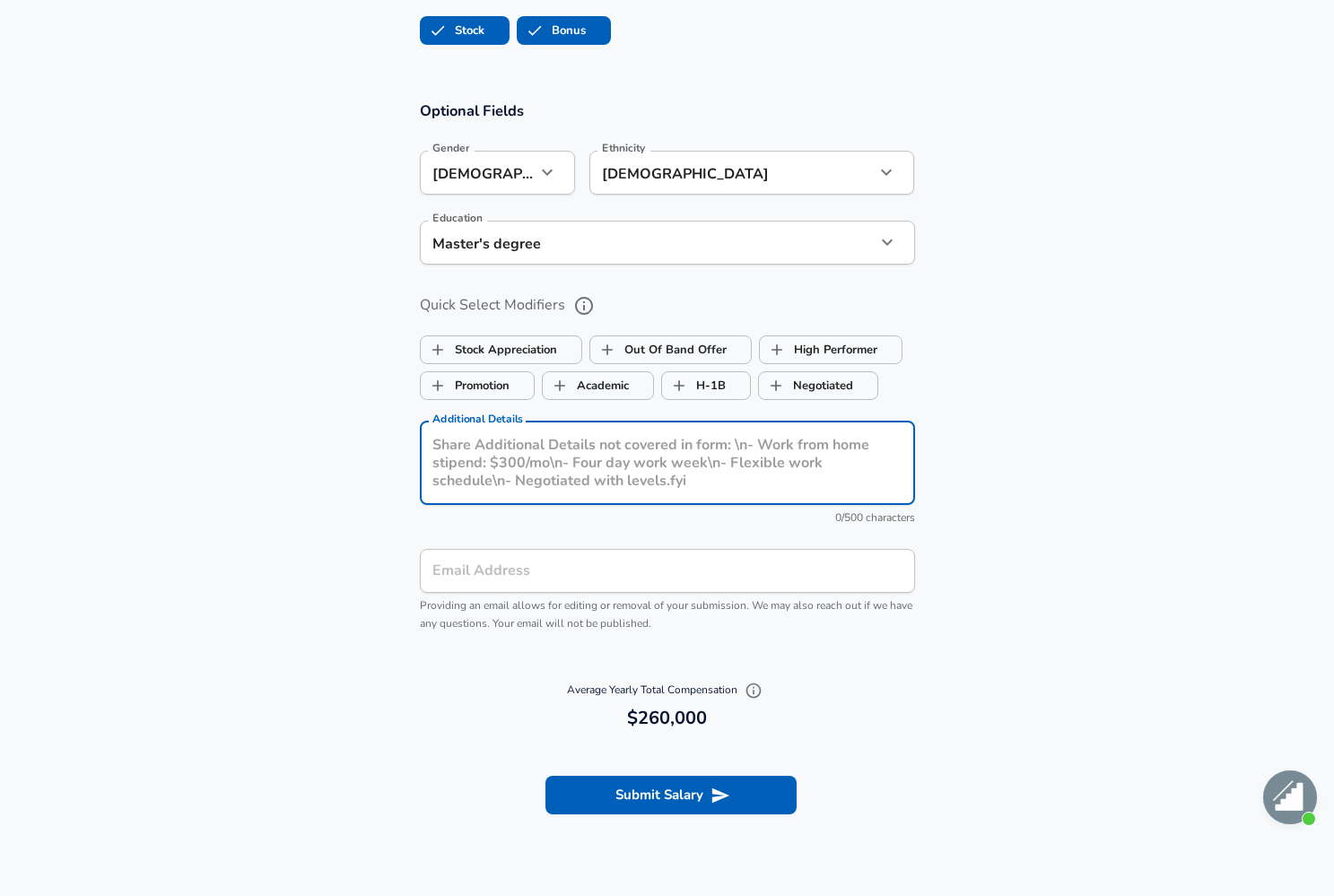
click at [520, 440] on textarea "Additional Details" at bounding box center [667, 463] width 470 height 54
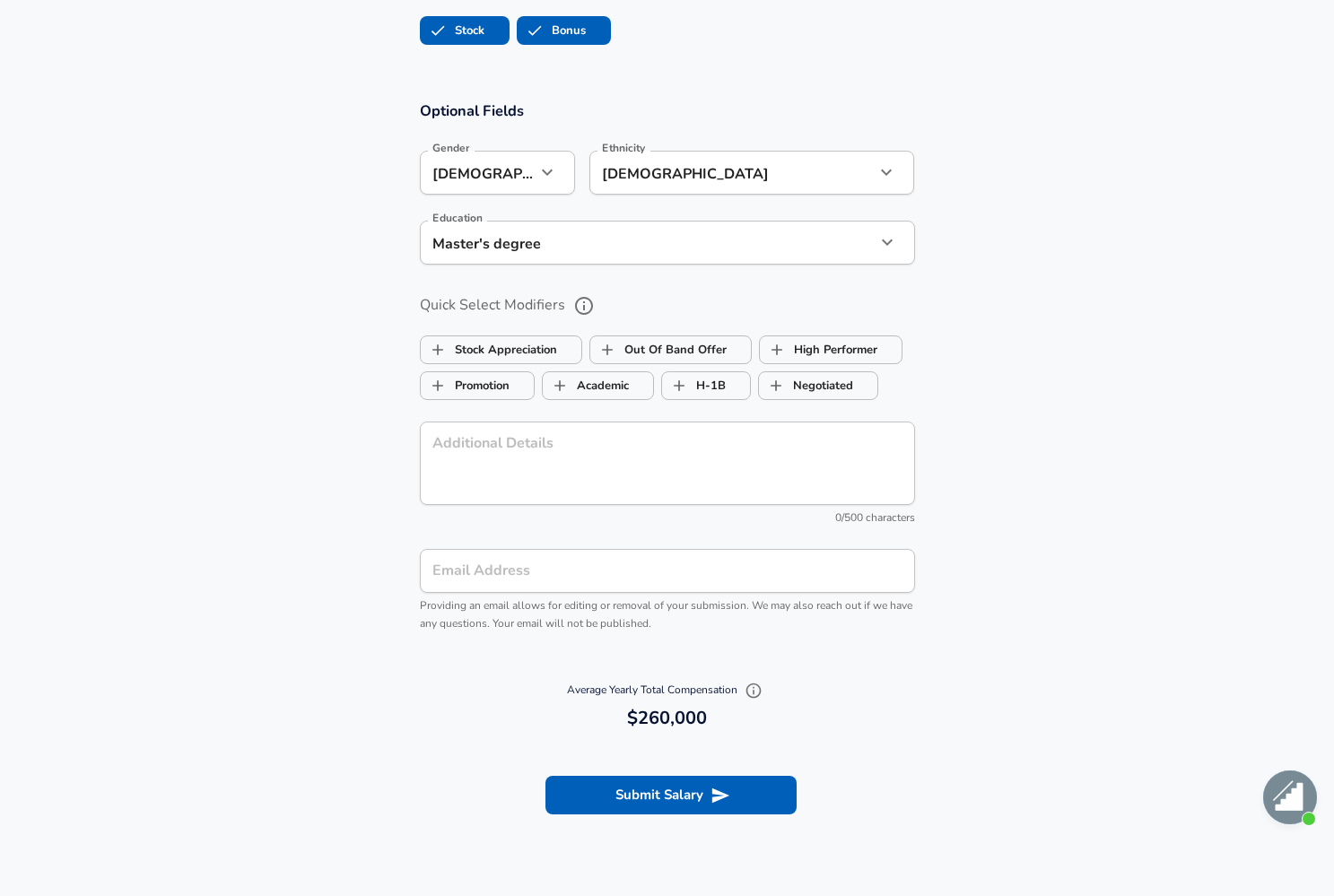
click at [961, 674] on div "Average Yearly Total Compensation 260,000 $260,000" at bounding box center [667, 704] width 1334 height 73
click at [597, 561] on input "Email Address" at bounding box center [667, 571] width 496 height 44
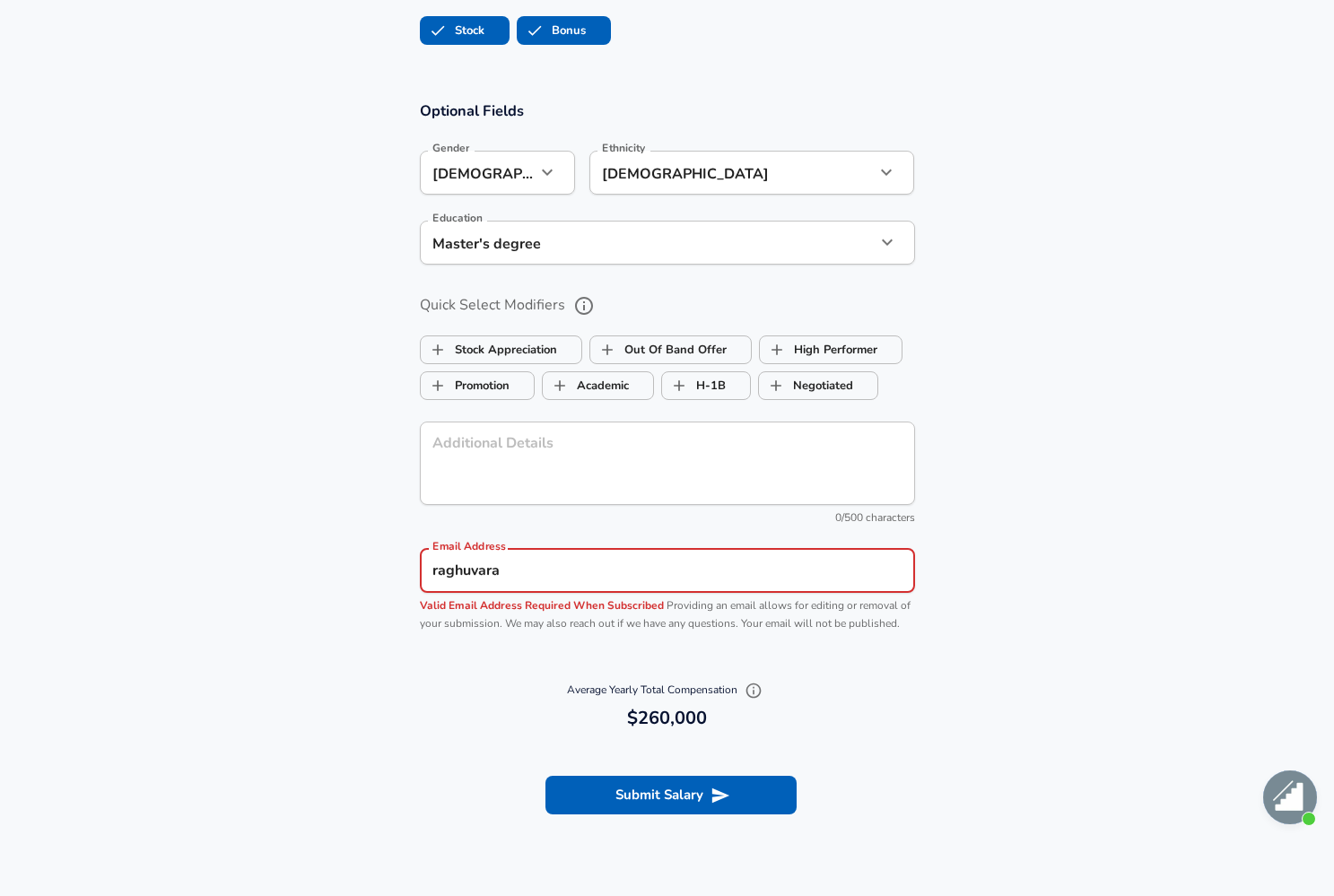
type input "[PERSON_NAME]"
type input "[EMAIL_ADDRESS][DOMAIN_NAME]"
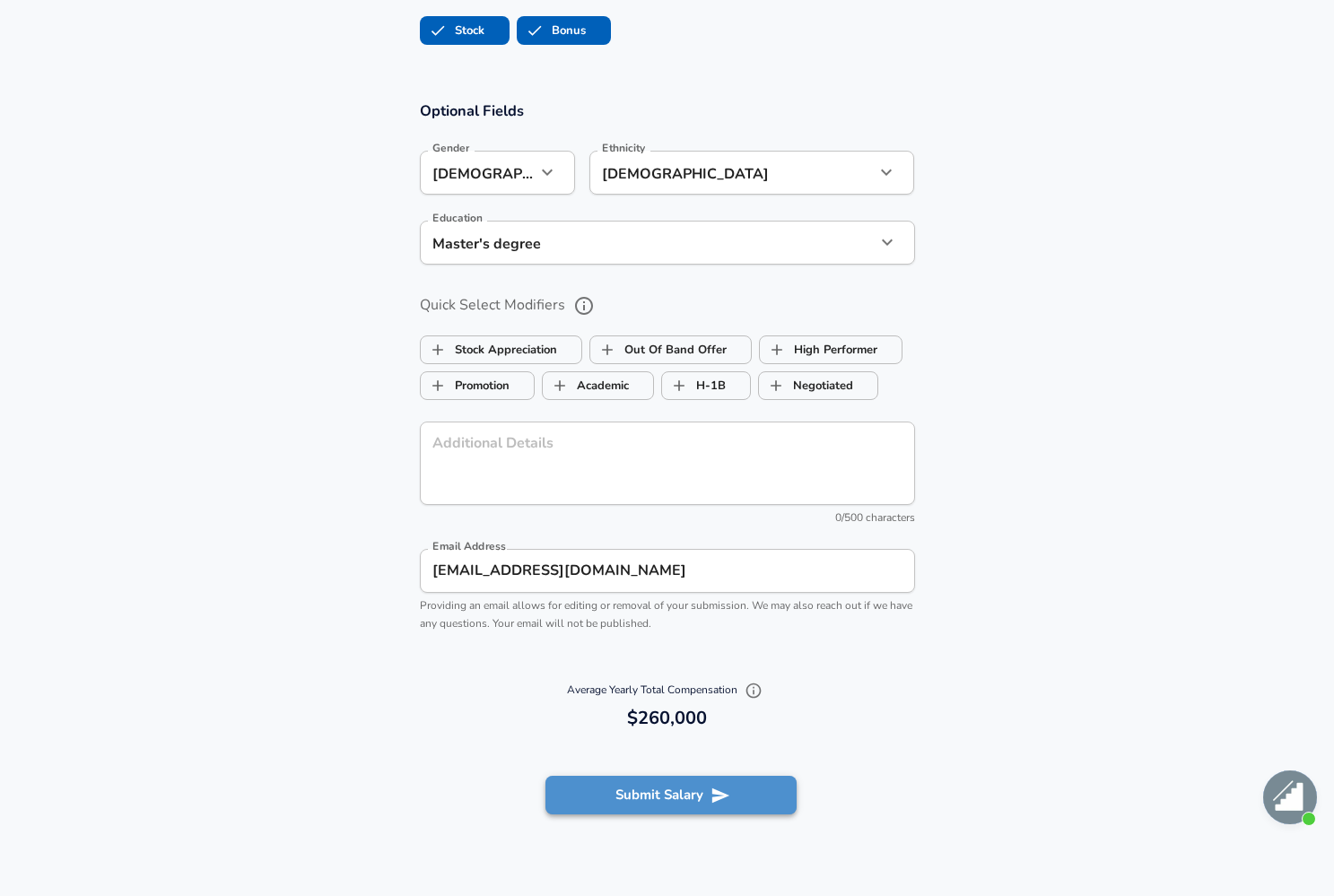
click at [660, 778] on button "Submit Salary" at bounding box center [671, 795] width 251 height 38
